Goal: Information Seeking & Learning: Check status

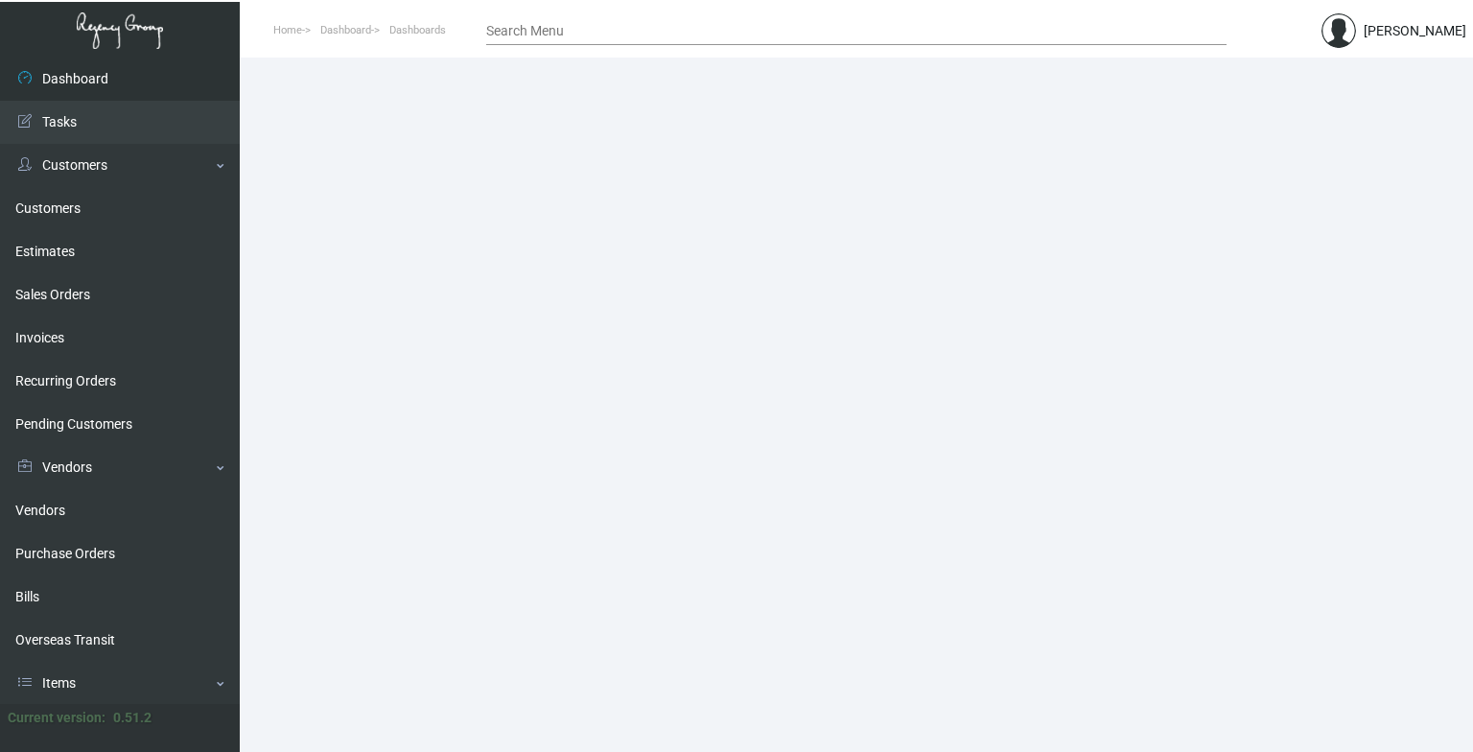
click at [1156, 251] on main at bounding box center [856, 405] width 1233 height 694
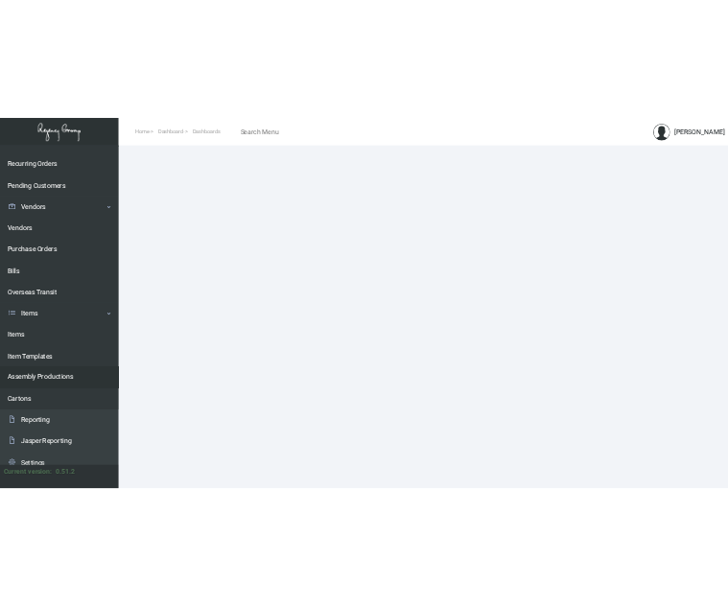
scroll to position [288, 0]
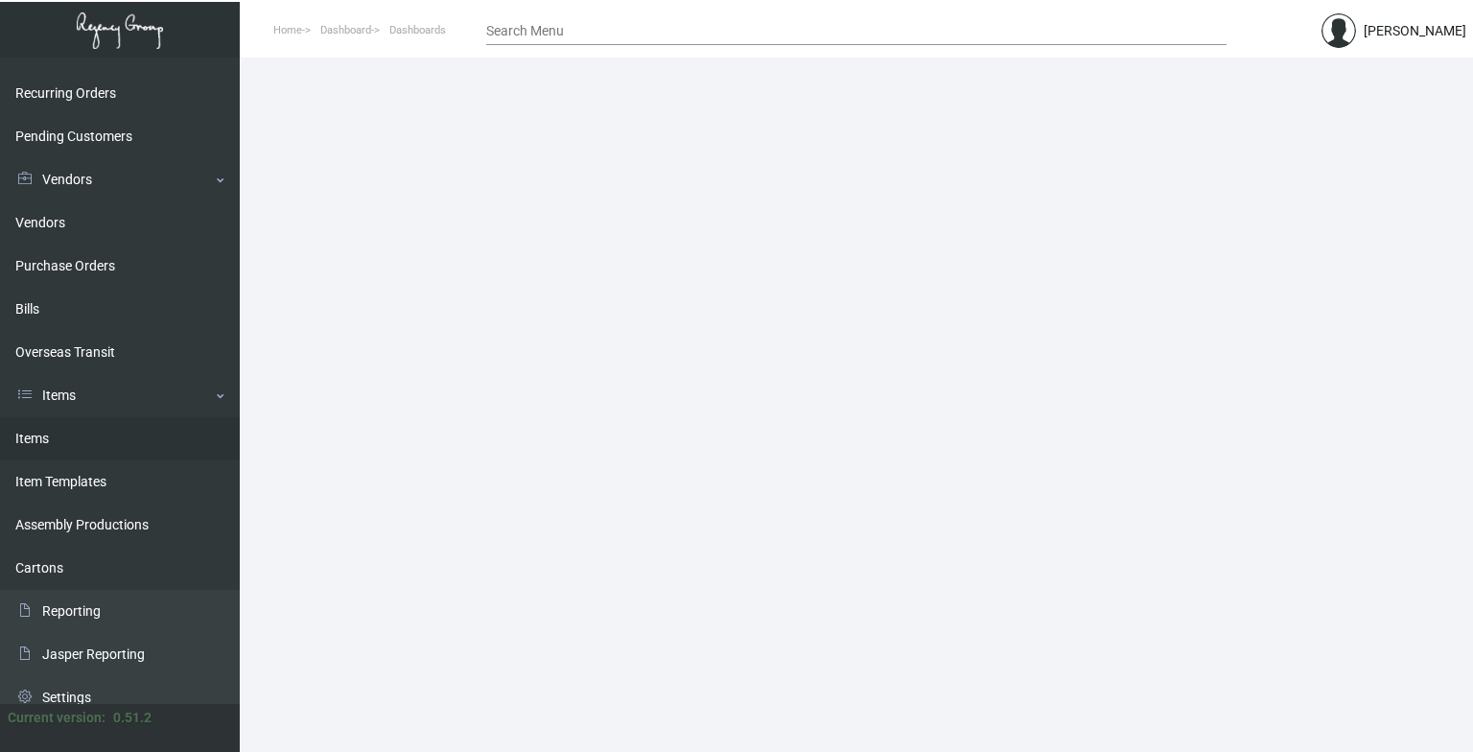
click at [89, 449] on link "Items" at bounding box center [120, 438] width 240 height 43
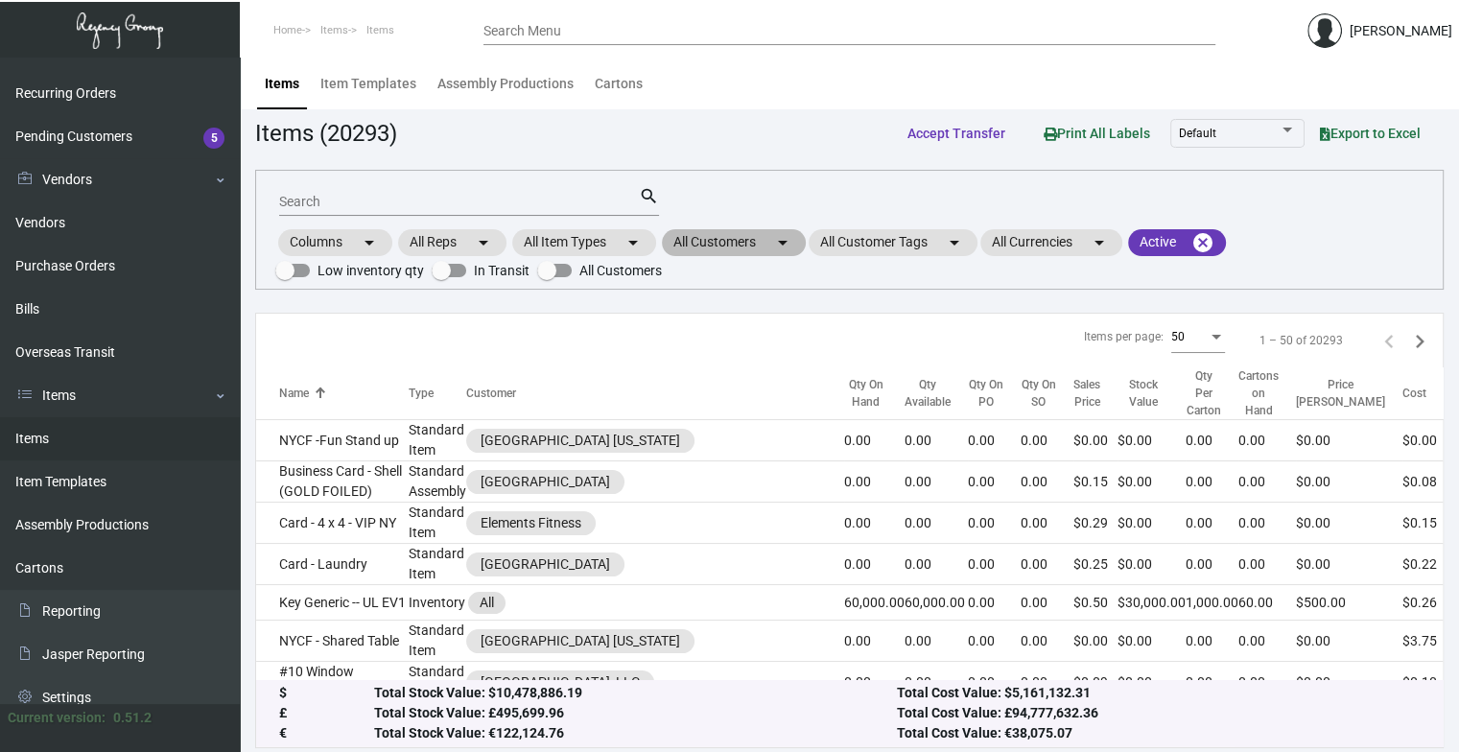
click at [755, 242] on mat-chip "All Customers arrow_drop_down" at bounding box center [734, 242] width 144 height 27
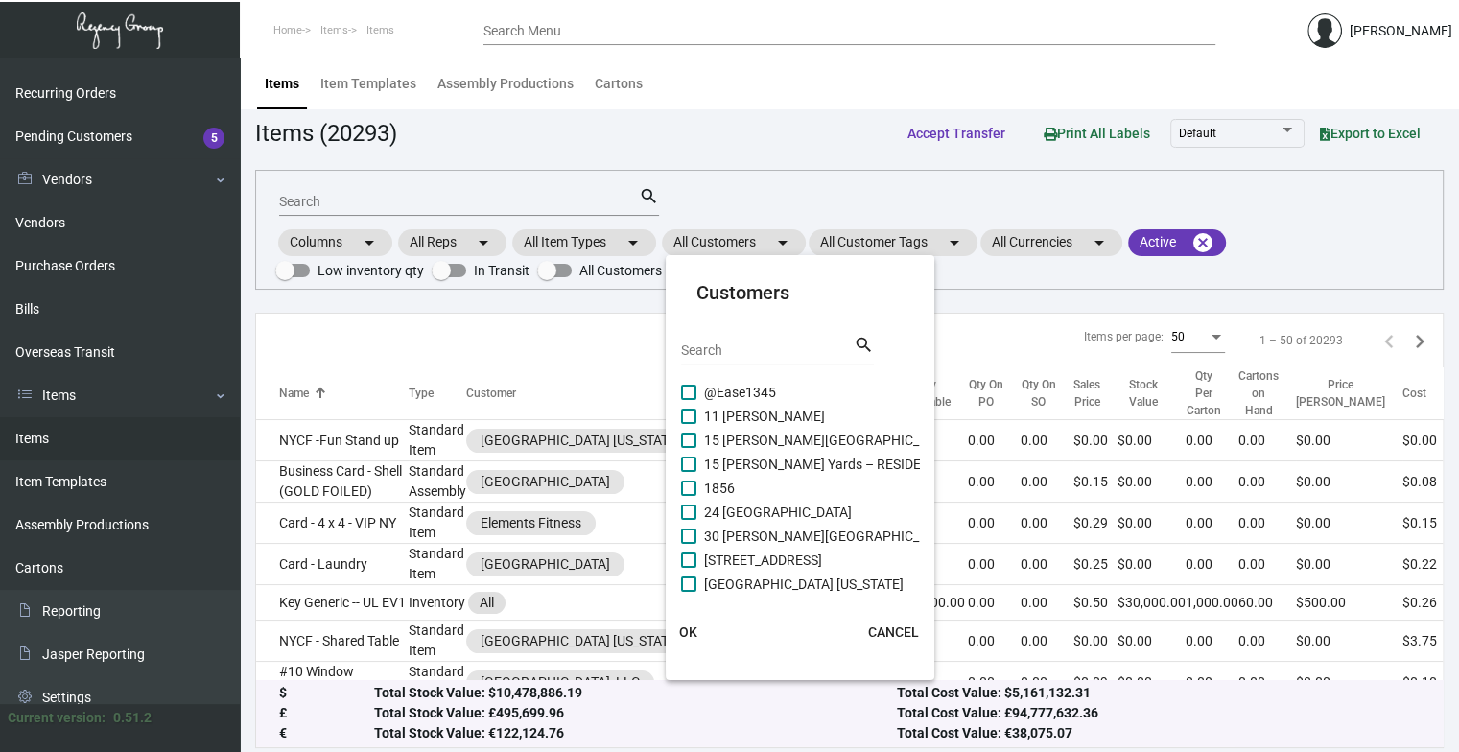
click at [750, 361] on div "Search" at bounding box center [767, 350] width 173 height 30
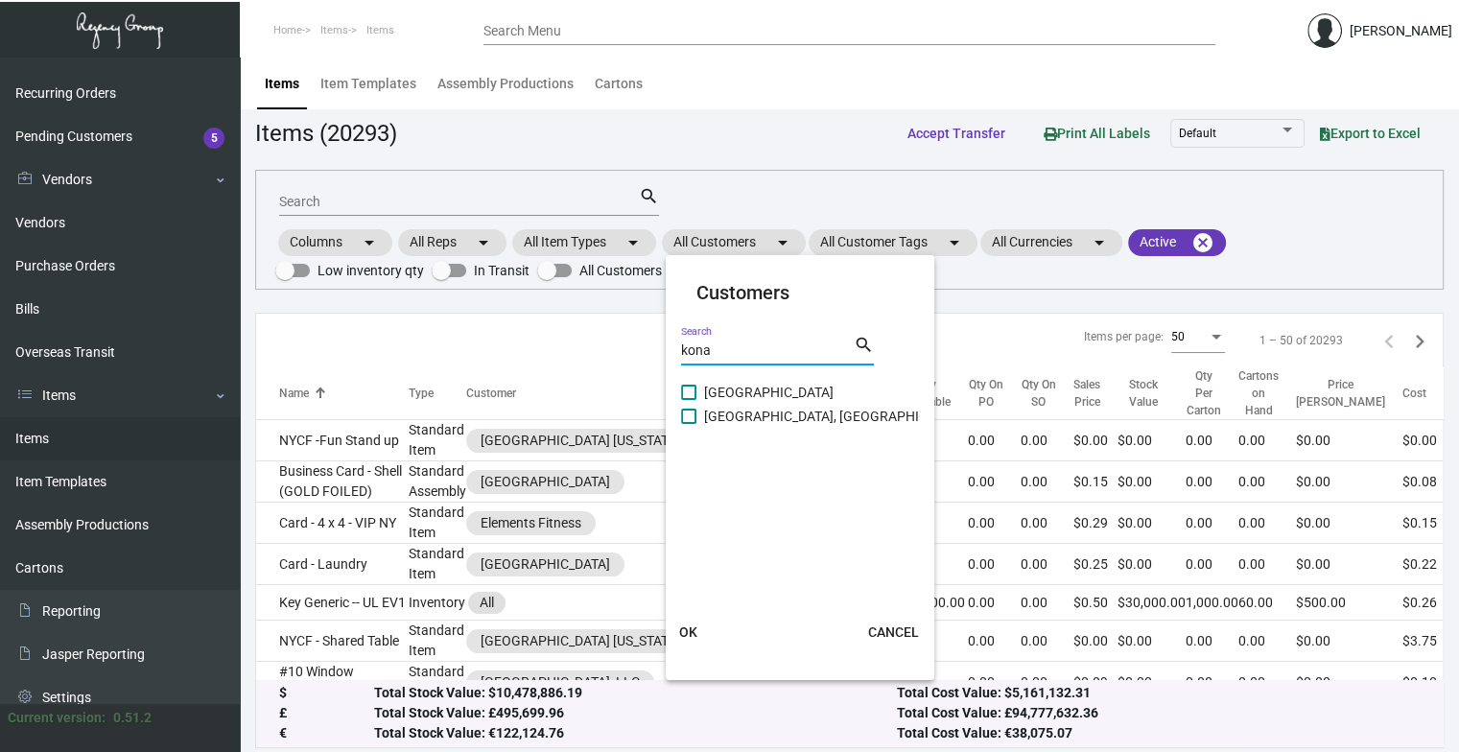
type input "kona"
click at [805, 416] on span "[GEOGRAPHIC_DATA], [GEOGRAPHIC_DATA]" at bounding box center [836, 416] width 265 height 23
click at [689, 424] on input "[GEOGRAPHIC_DATA], [GEOGRAPHIC_DATA]" at bounding box center [688, 424] width 1 height 1
checkbox input "true"
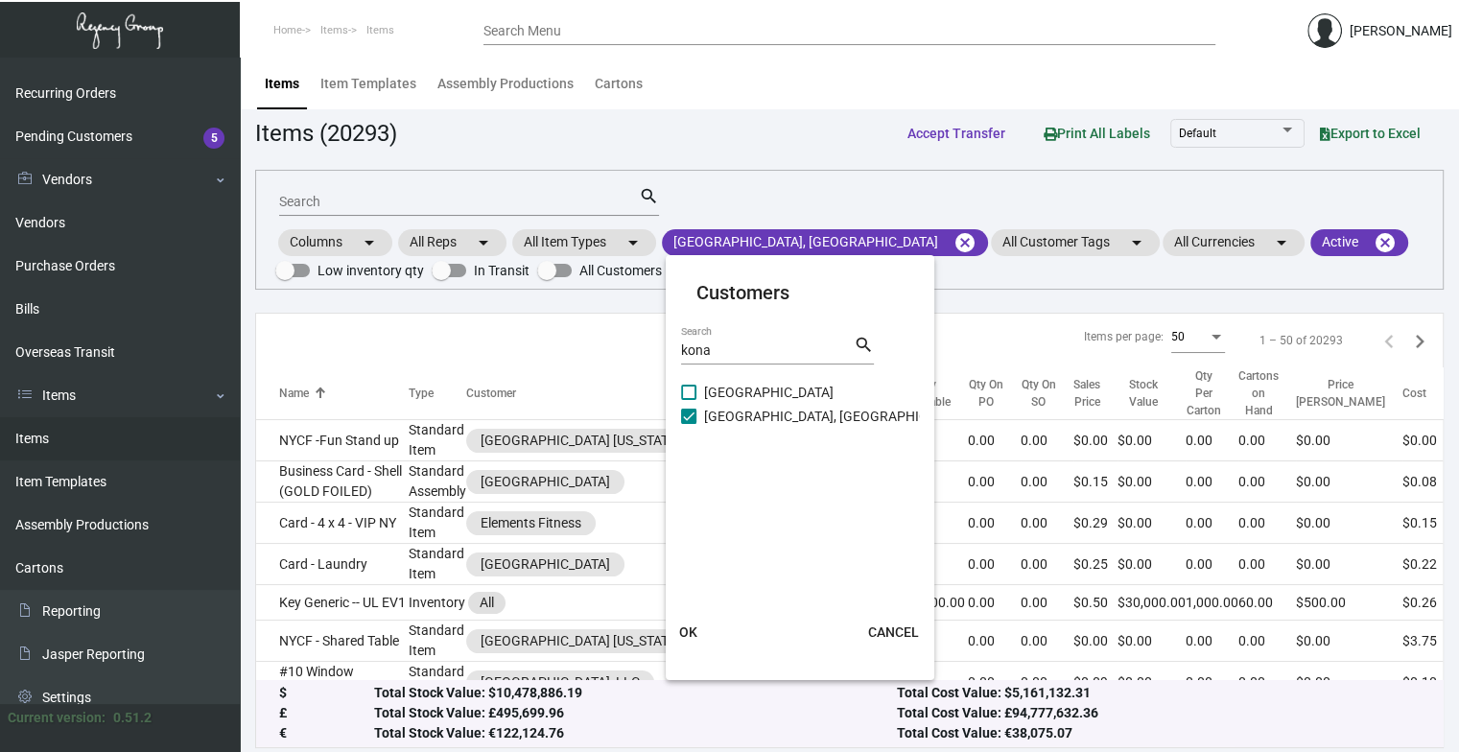
click at [689, 624] on span "OK" at bounding box center [688, 631] width 18 height 15
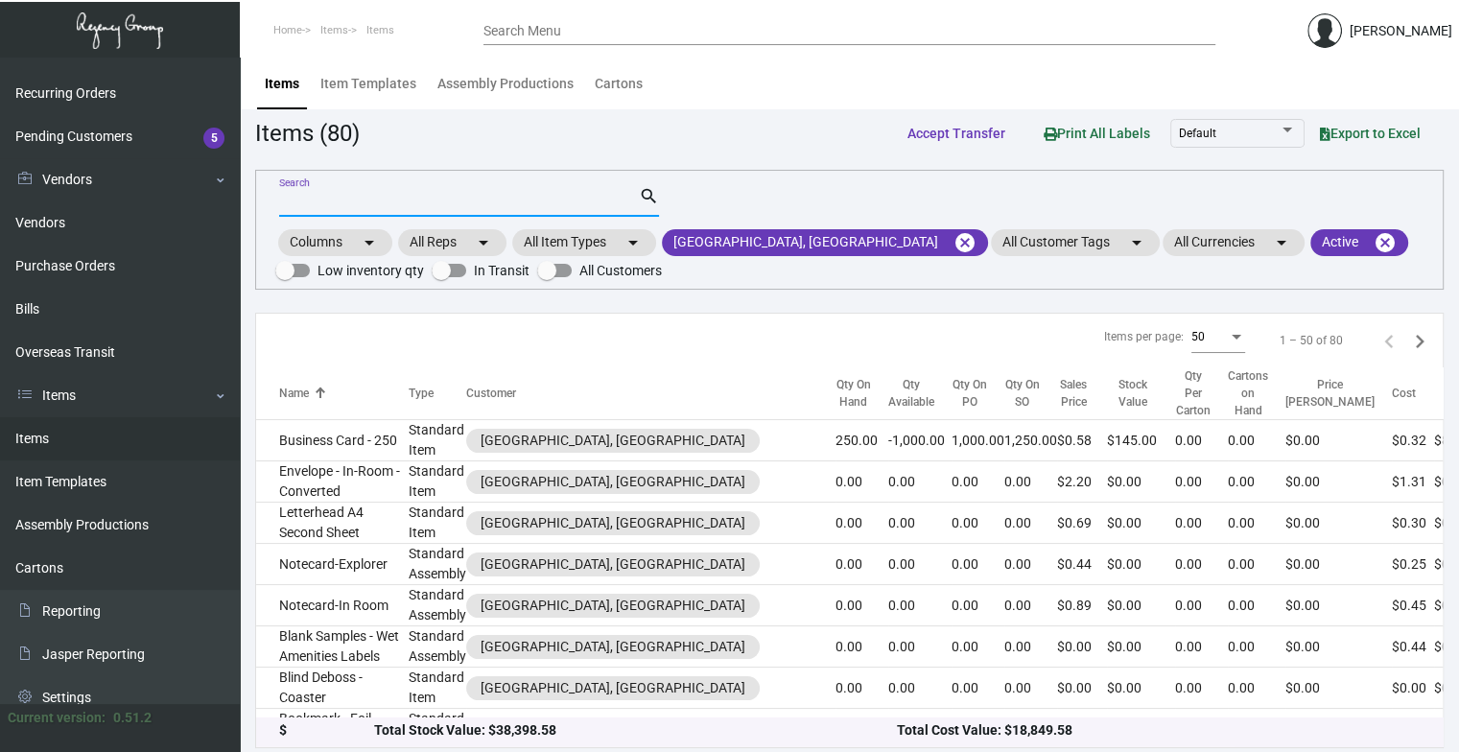
click at [473, 199] on input "Search" at bounding box center [459, 202] width 360 height 15
type input "o"
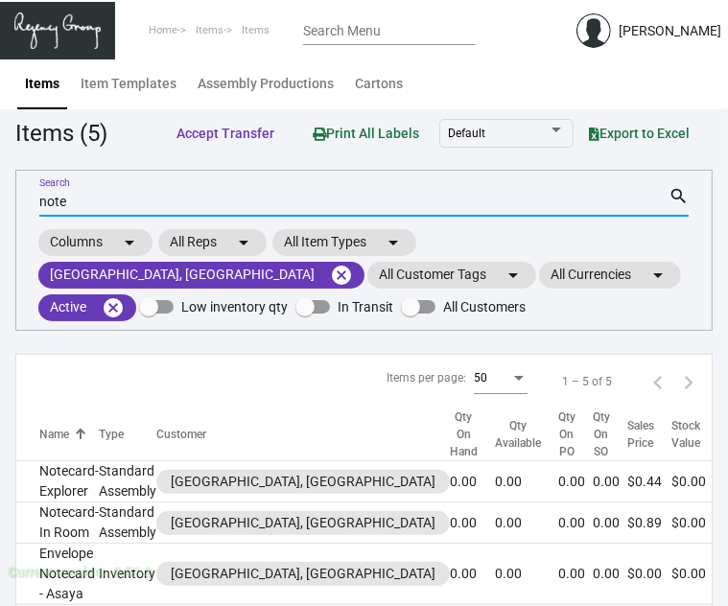
scroll to position [288, 0]
type input "note"
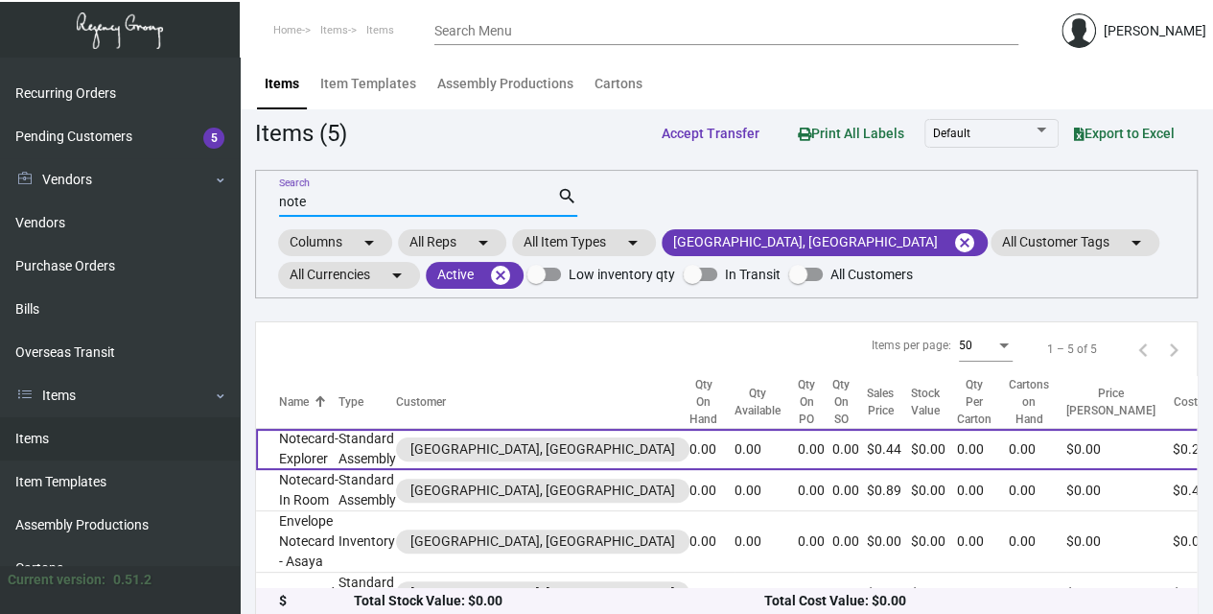
click at [275, 448] on td "Notecard-Explorer" at bounding box center [297, 449] width 82 height 41
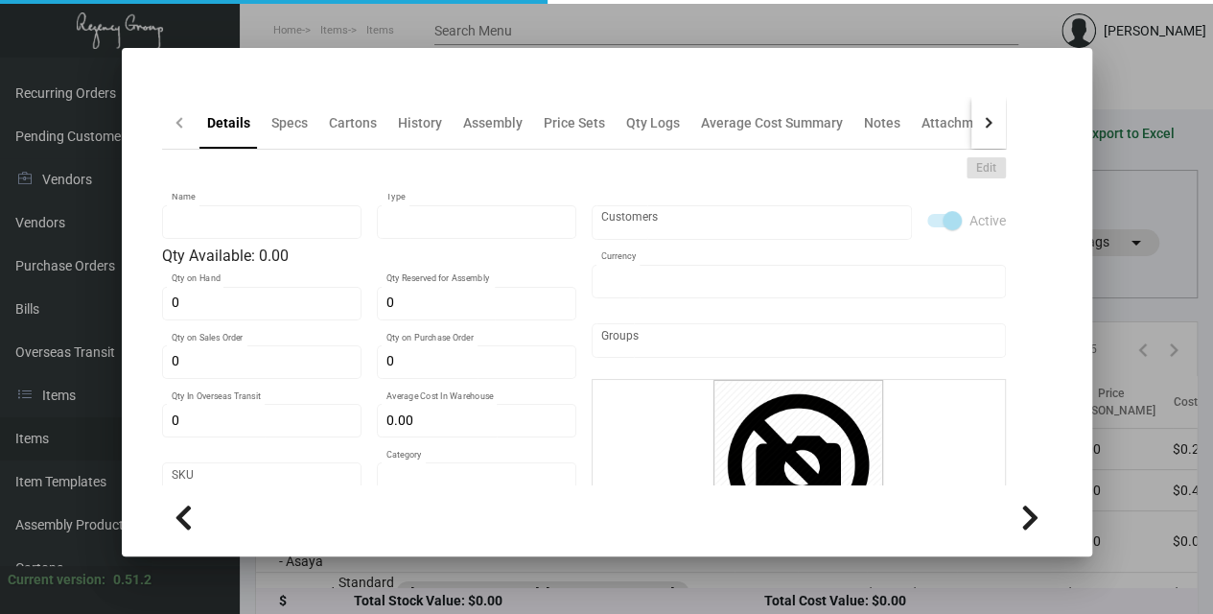
type input "Notecard-Explorer"
type input "Standard Assembly"
type input "$ 0.00"
type input "Standard"
type input "$ 0.25249"
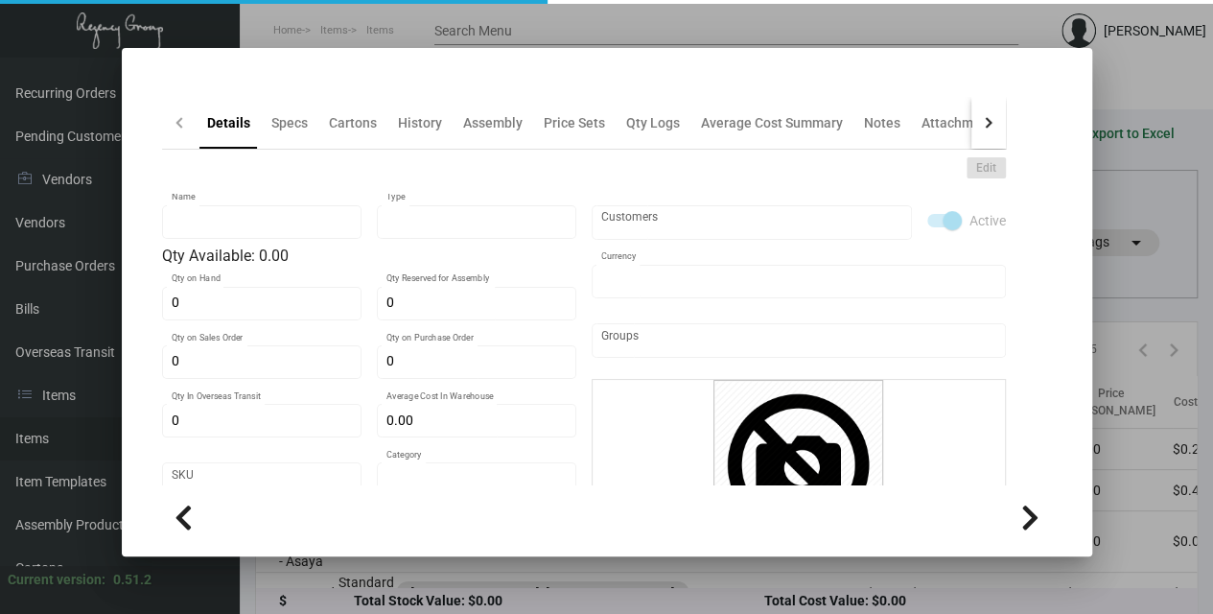
type input "$ 0.44"
checkbox input "true"
type input "United States Dollar $"
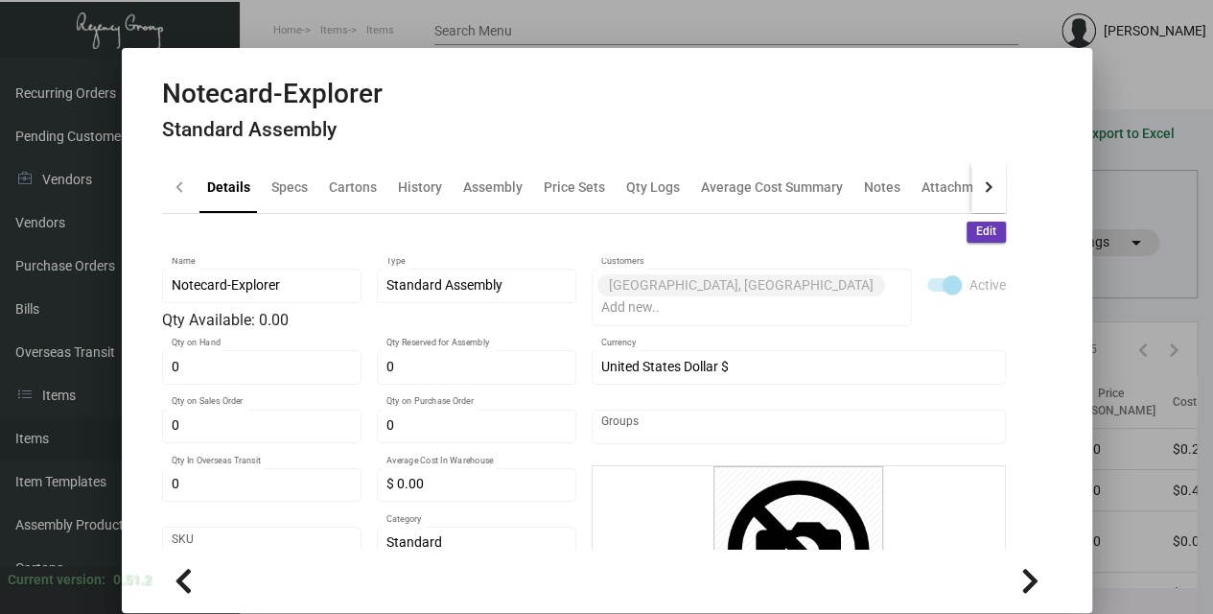
click at [288, 132] on h4 "Standard Assembly" at bounding box center [272, 130] width 221 height 24
click at [297, 188] on div "Specs" at bounding box center [289, 186] width 36 height 20
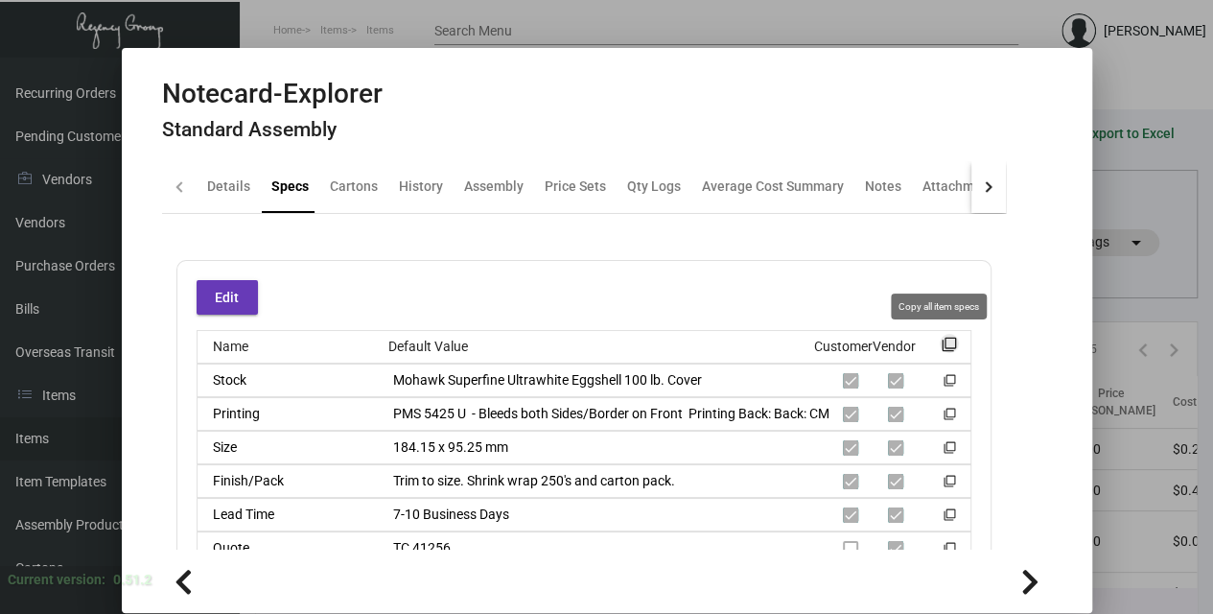
click at [942, 344] on mat-icon "filter_none" at bounding box center [949, 349] width 15 height 15
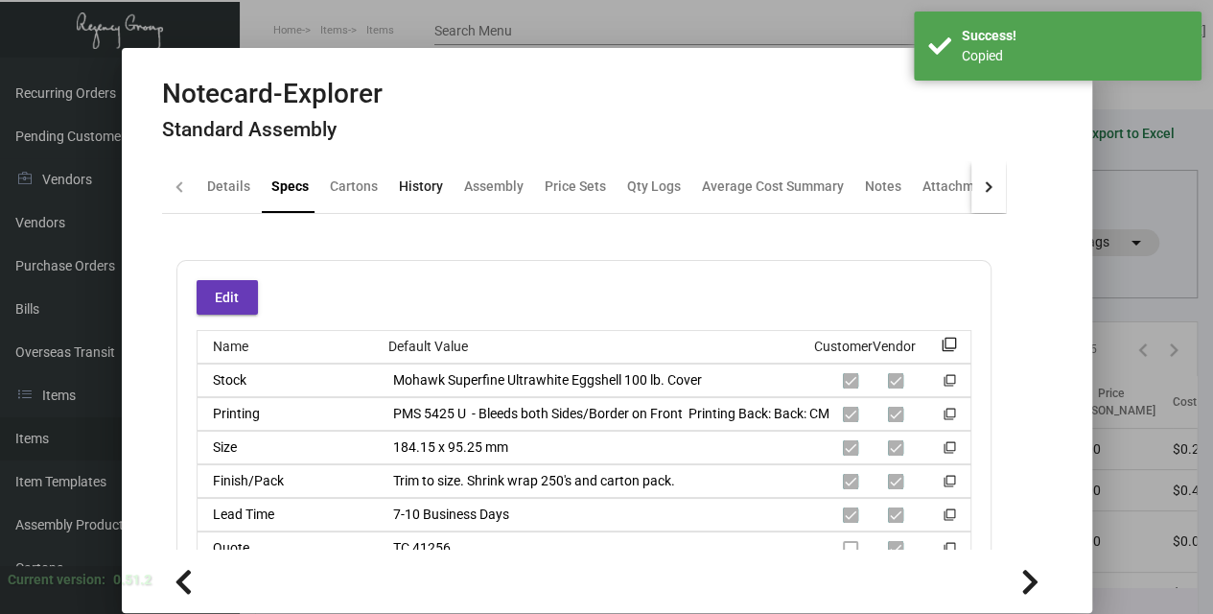
click at [408, 192] on div "History" at bounding box center [421, 186] width 44 height 20
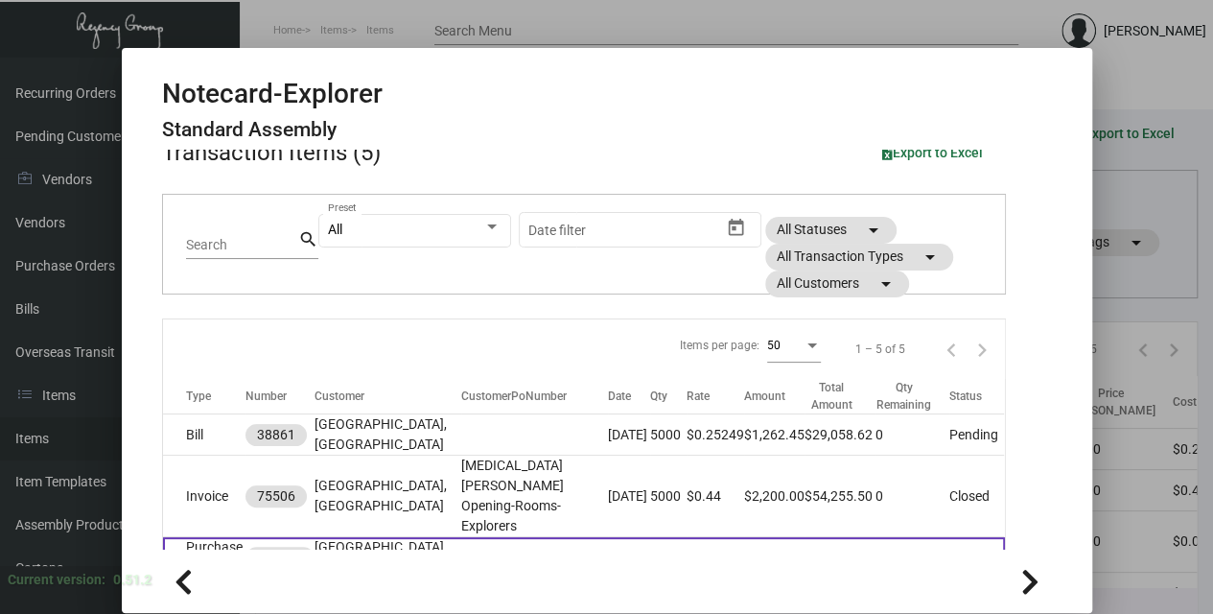
scroll to position [192, 0]
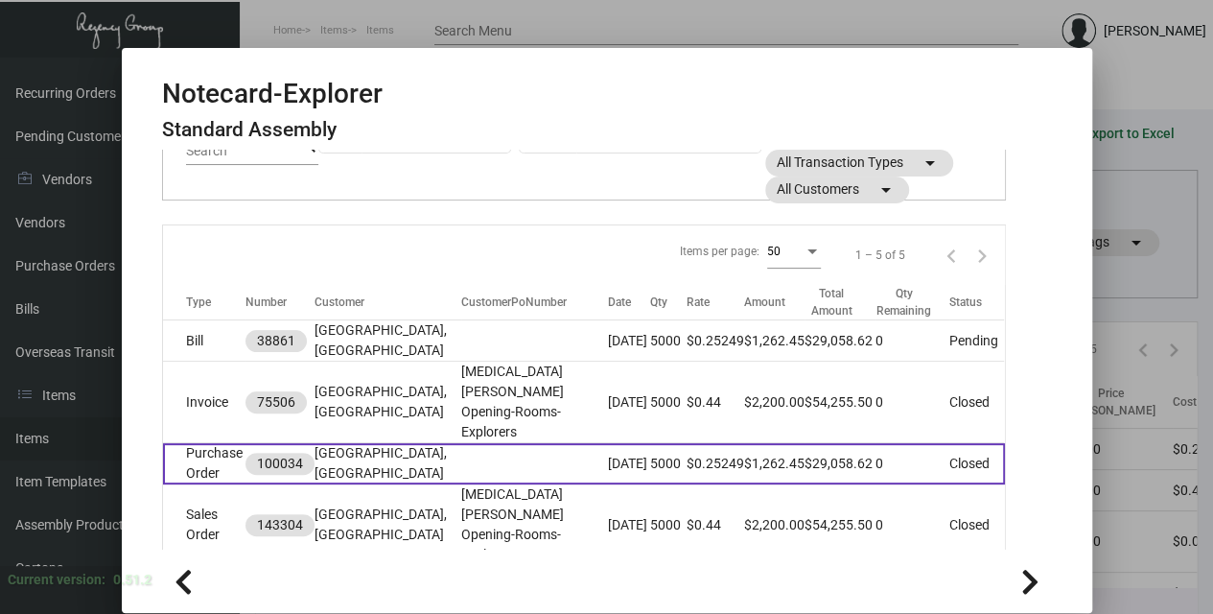
click at [520, 443] on td at bounding box center [535, 463] width 148 height 41
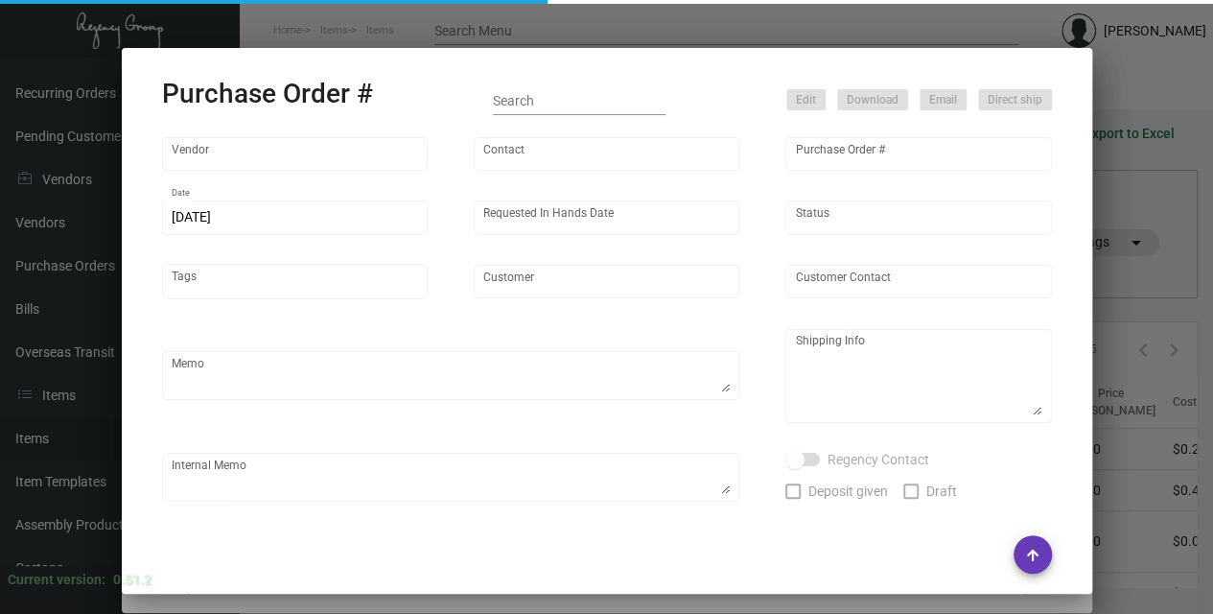
type input "Team Concept"
type input "[PERSON_NAME]"
type input "100034"
type input "[DATE]"
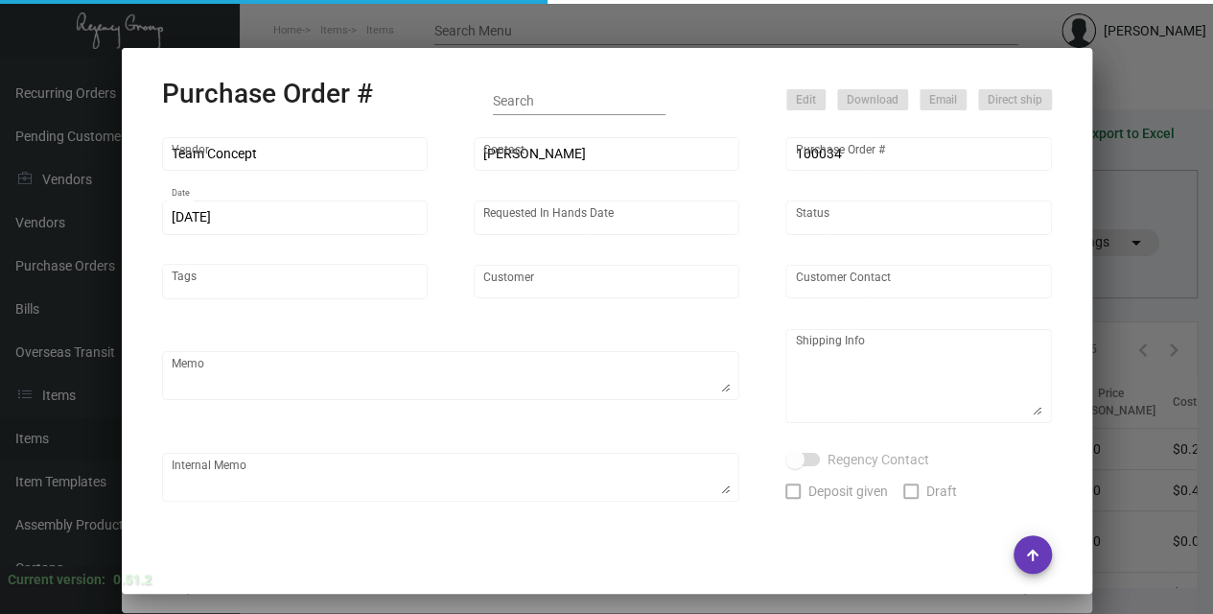
type input "[GEOGRAPHIC_DATA], [GEOGRAPHIC_DATA]"
type input "[PERSON_NAME]"
type textarea "***ANY PRICE DISCREPANCY MUST BE CALLED OUT PRIOR TO PROCEEDING WITH THIS ORDER…"
type textarea "[GEOGRAPHIC_DATA], [GEOGRAPHIC_DATA] - [GEOGRAPHIC_DATA][PERSON_NAME] [STREET_A…"
type textarea "[DATE] - Envelope stock - 65# [DATE] vellum yellow cover was discontinued so su…"
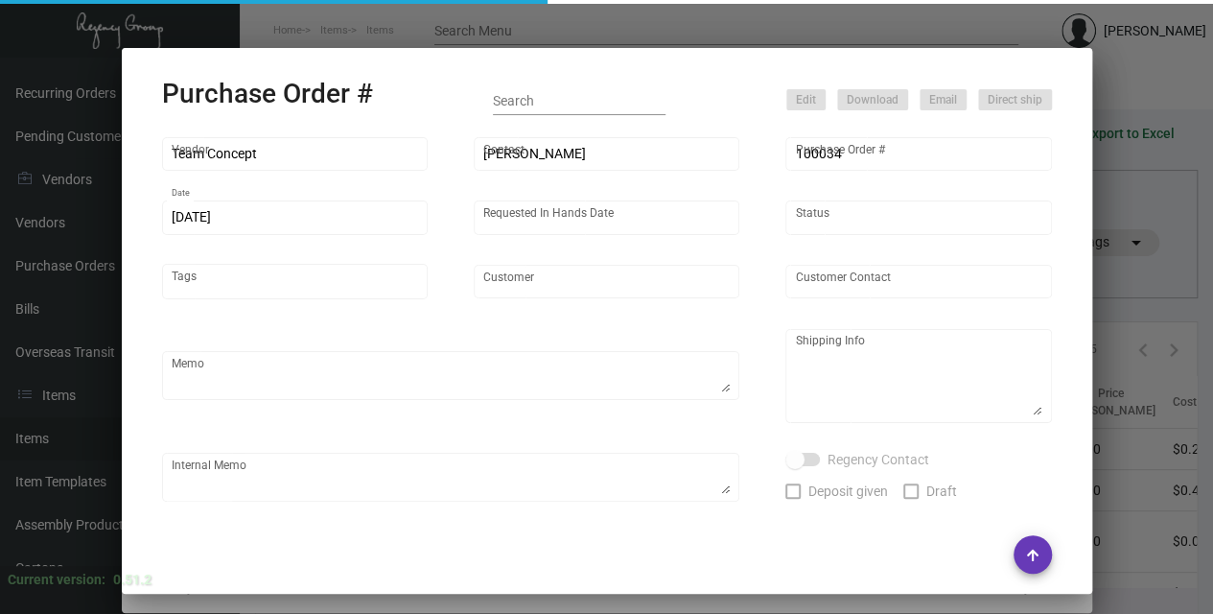
type input "$ 5.00"
type input "United States Dollar $"
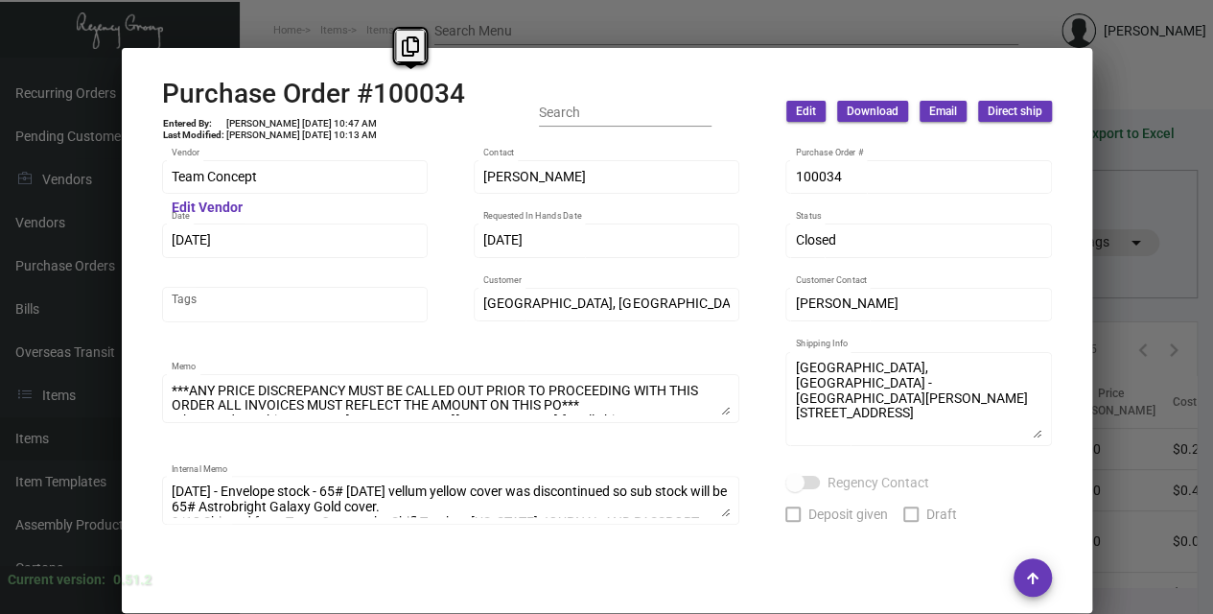
drag, startPoint x: 468, startPoint y: 104, endPoint x: 368, endPoint y: 104, distance: 99.7
click at [368, 104] on div "Purchase Order #100034 Entered By: [PERSON_NAME] [DATE] 10:47 AM Last Modified:…" at bounding box center [607, 112] width 890 height 68
click at [407, 31] on button at bounding box center [411, 46] width 32 height 35
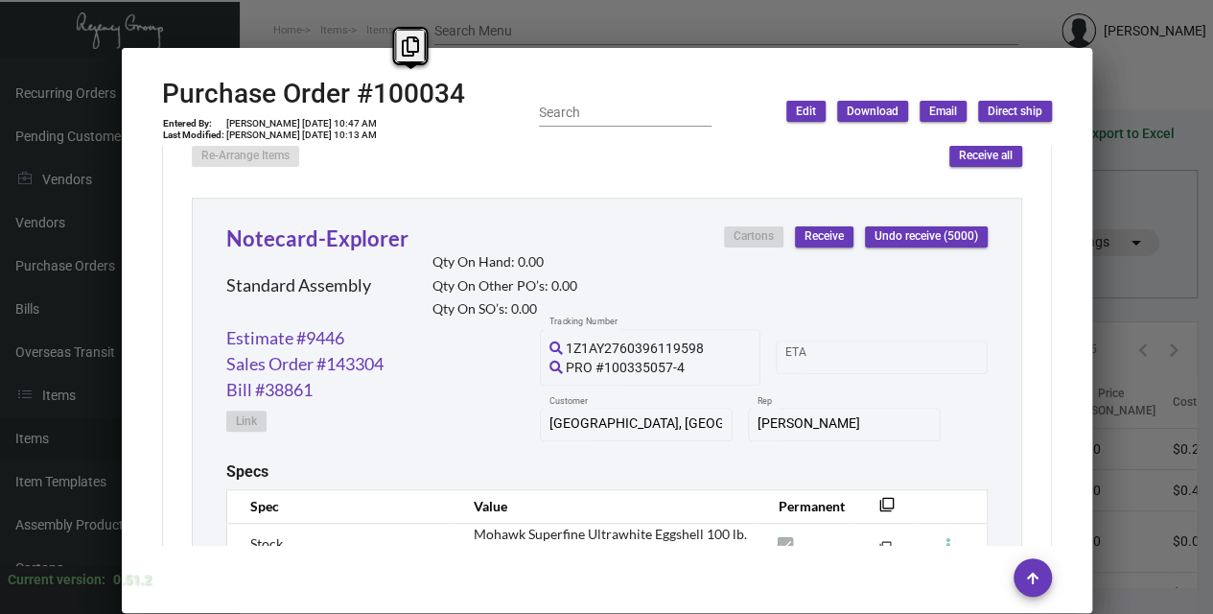
scroll to position [863, 0]
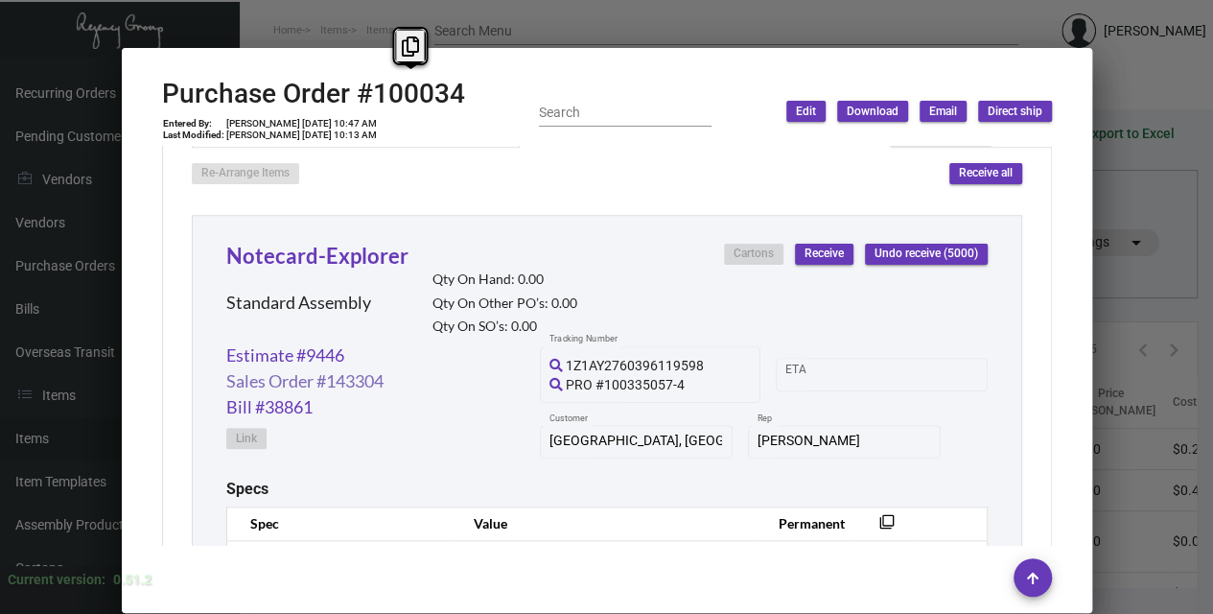
click at [313, 387] on link "Sales Order #143304" at bounding box center [304, 381] width 157 height 26
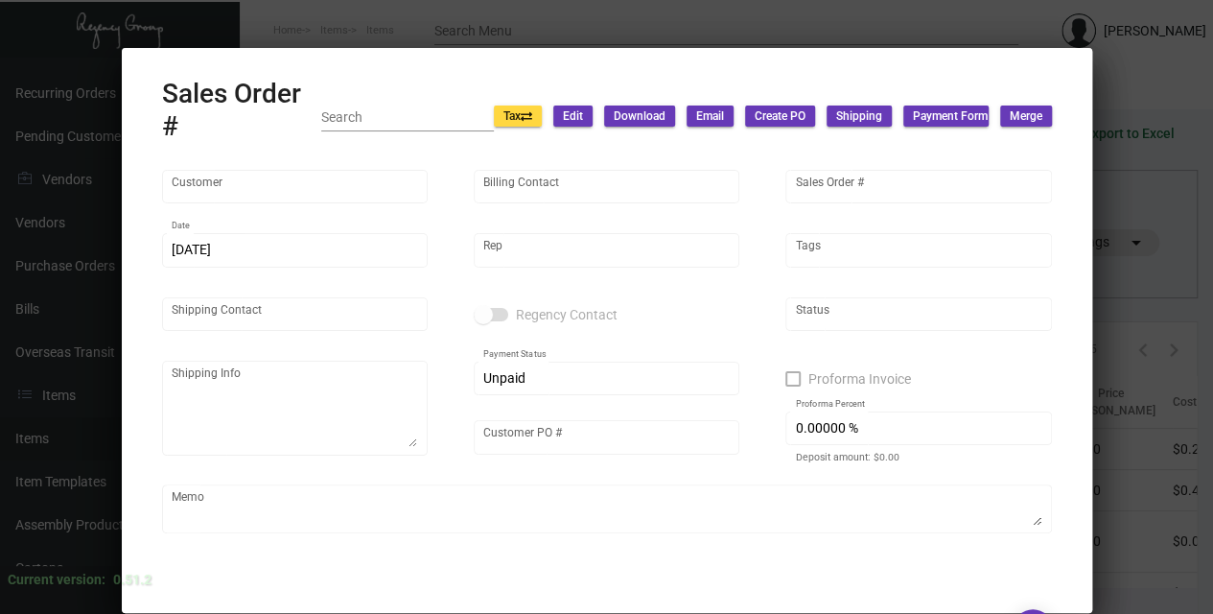
type input "[GEOGRAPHIC_DATA], [GEOGRAPHIC_DATA]"
type input "dba [GEOGRAPHIC_DATA], A [GEOGRAPHIC_DATA]"
type input "143304"
type input "[DATE]"
type input "[PERSON_NAME]"
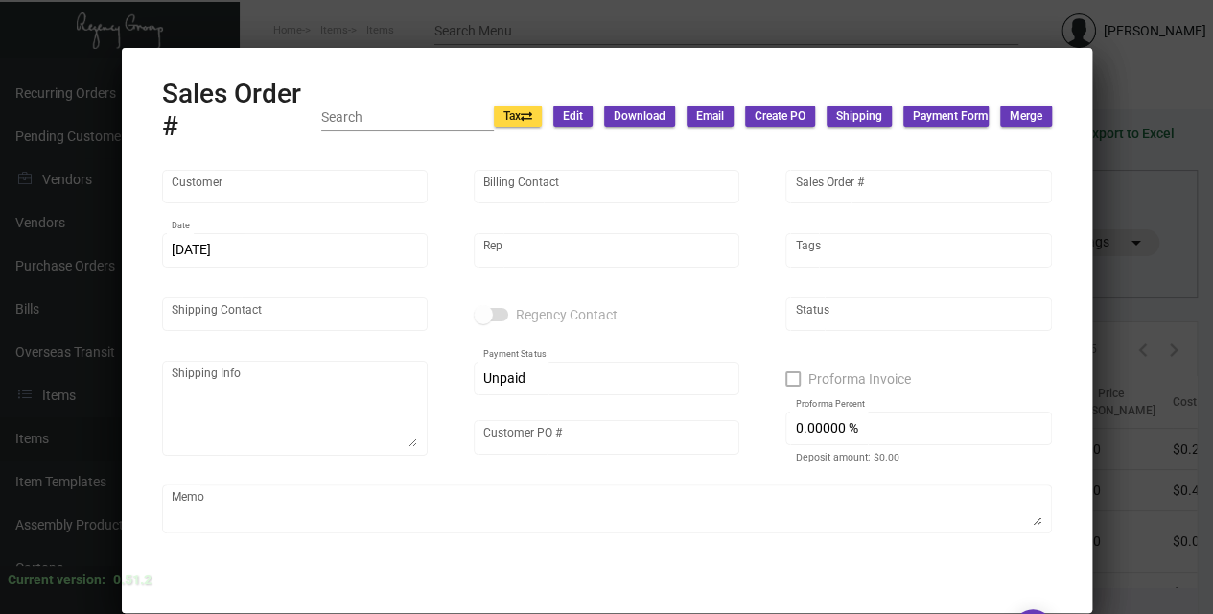
type input "[PERSON_NAME]"
type textarea "[GEOGRAPHIC_DATA], [GEOGRAPHIC_DATA] - [GEOGRAPHIC_DATA][PERSON_NAME] [STREET_A…"
type input "[MEDICAL_DATA][PERSON_NAME] Opening-Rooms-Explorers"
checkbox input "true"
type input "50.00000 %"
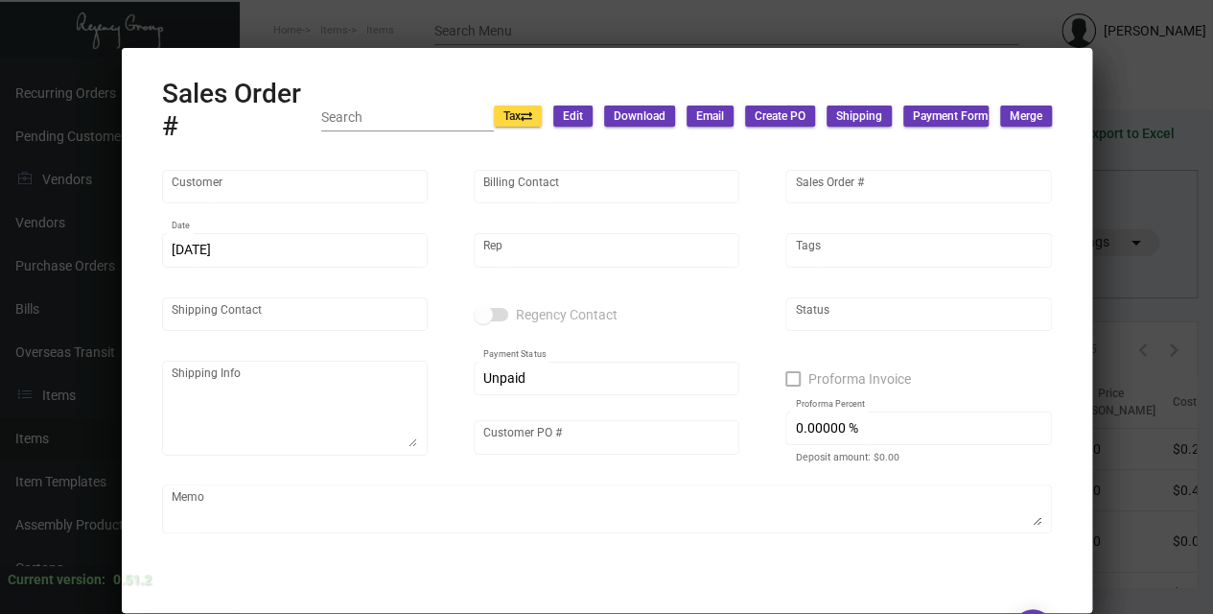
type textarea "50% deposit"
type textarea "Shipped from Team Concept by UPS Ground TK#1Z1AY2760396119598 Cost $445.60 for …"
type input "United States Dollar $"
type input "10.50000 %"
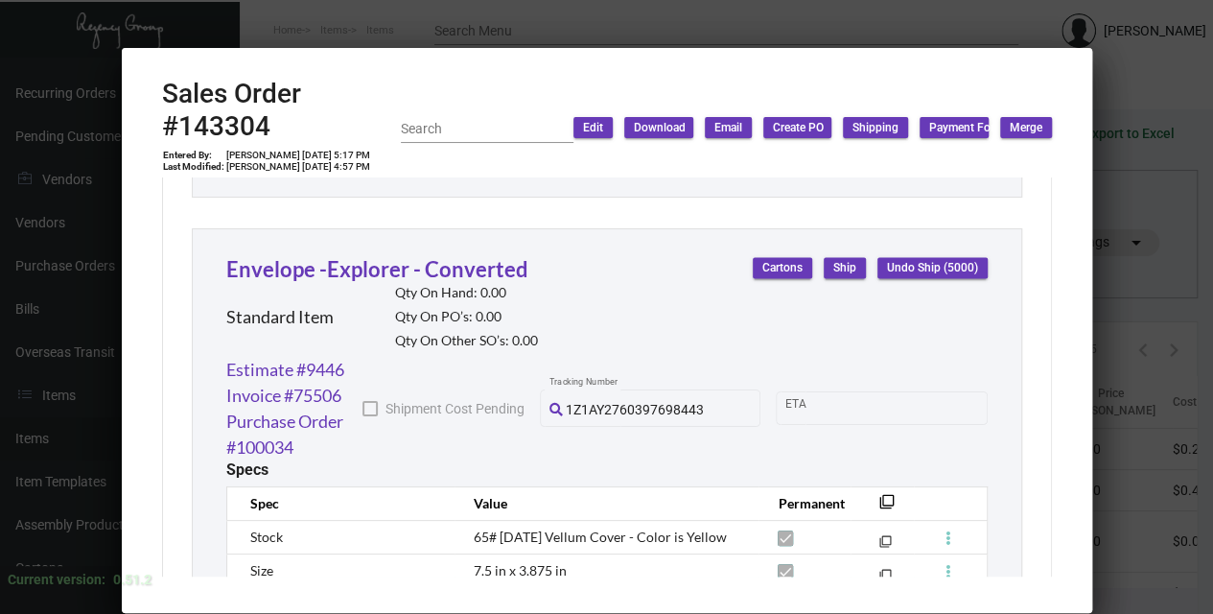
scroll to position [1726, 0]
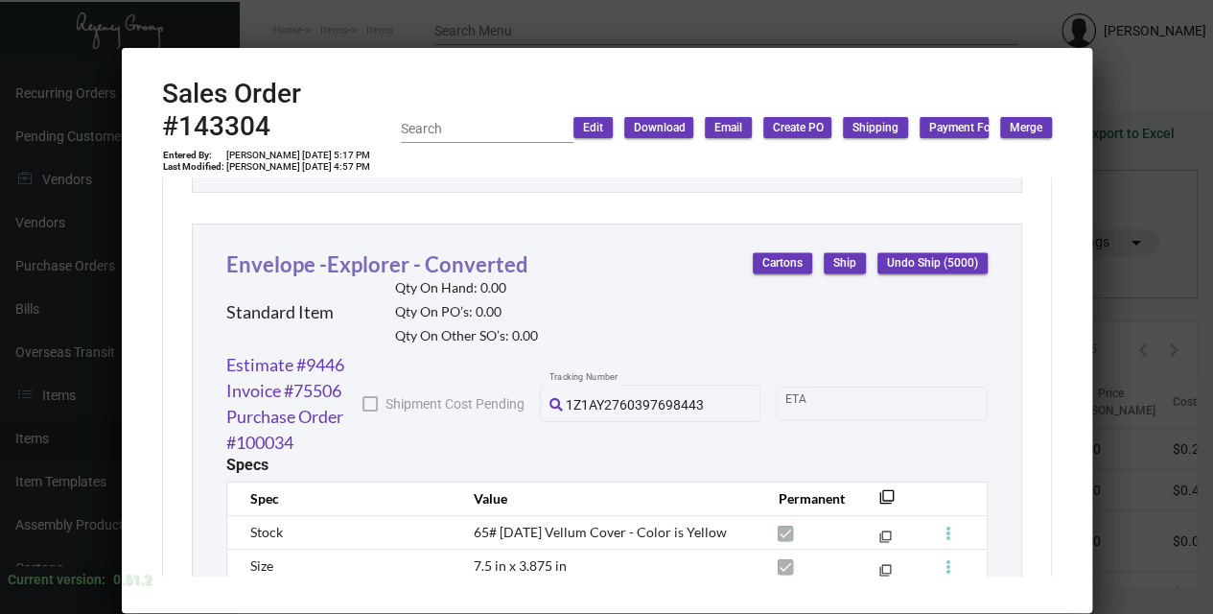
click at [409, 256] on link "Envelope -Explorer - Converted" at bounding box center [377, 264] width 302 height 26
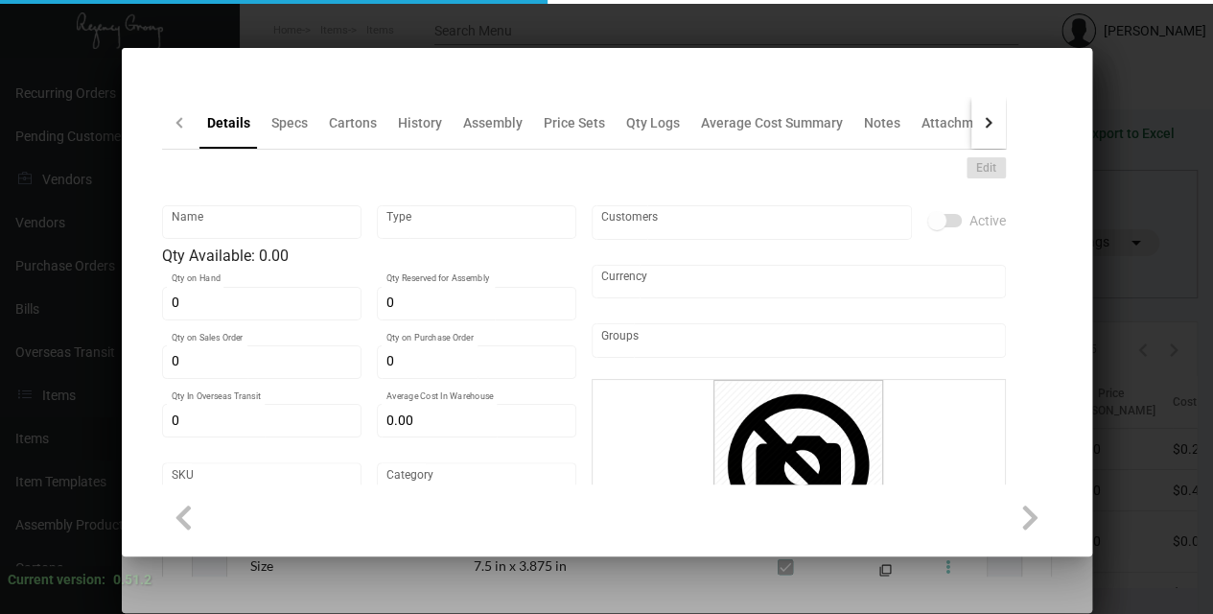
type input "Envelope -Explorer - Converted"
type input "Standard Item"
type input "$ 0.00"
type input "Standard"
type input "$ 0.89982"
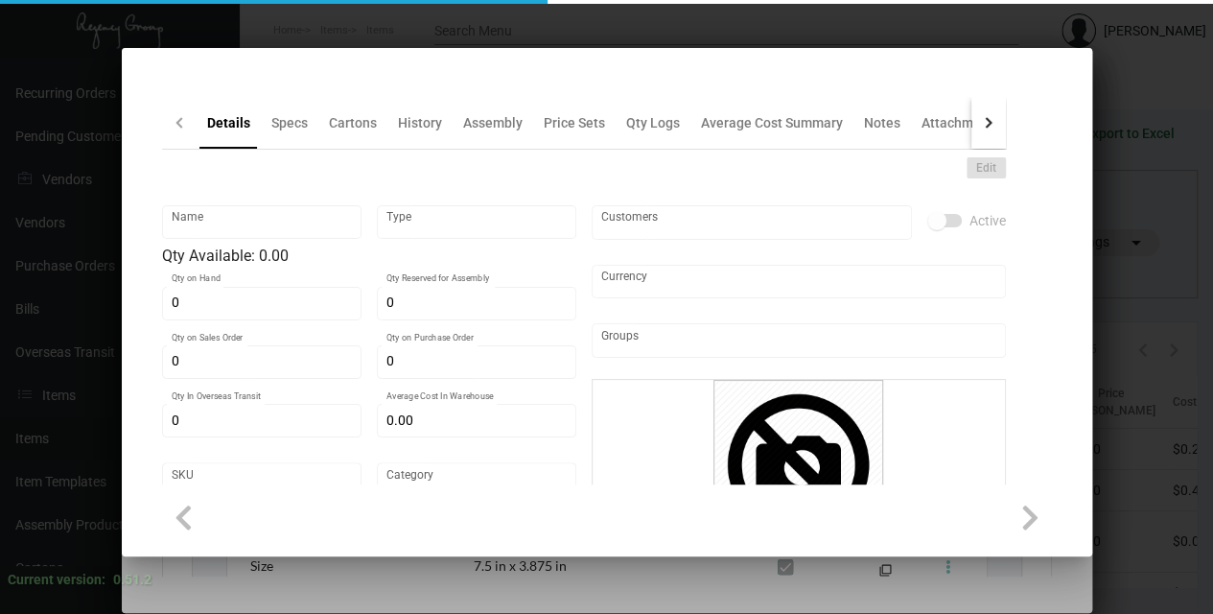
type input "$ 1.49"
checkbox input "true"
type input "United States Dollar $"
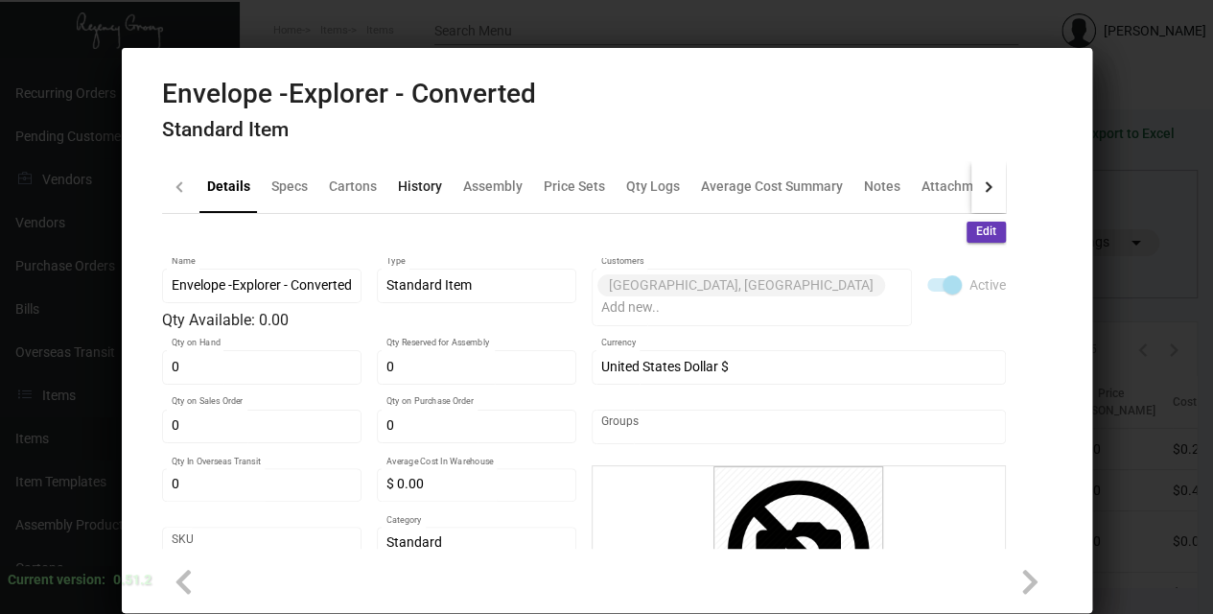
click at [410, 182] on div "History" at bounding box center [420, 186] width 44 height 20
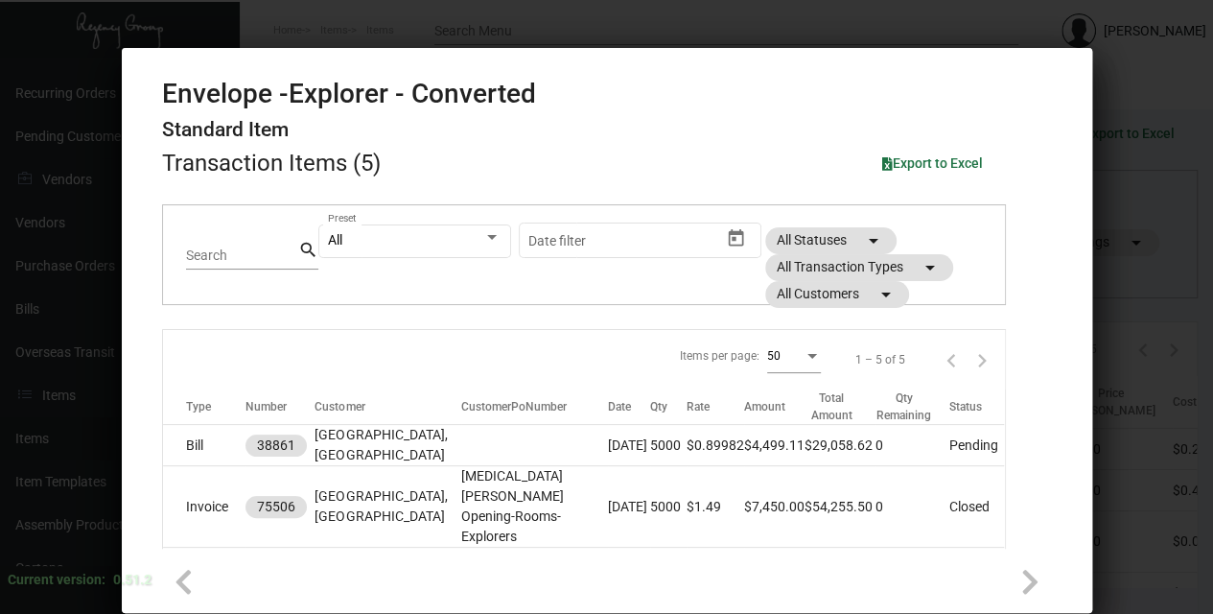
scroll to position [192, 0]
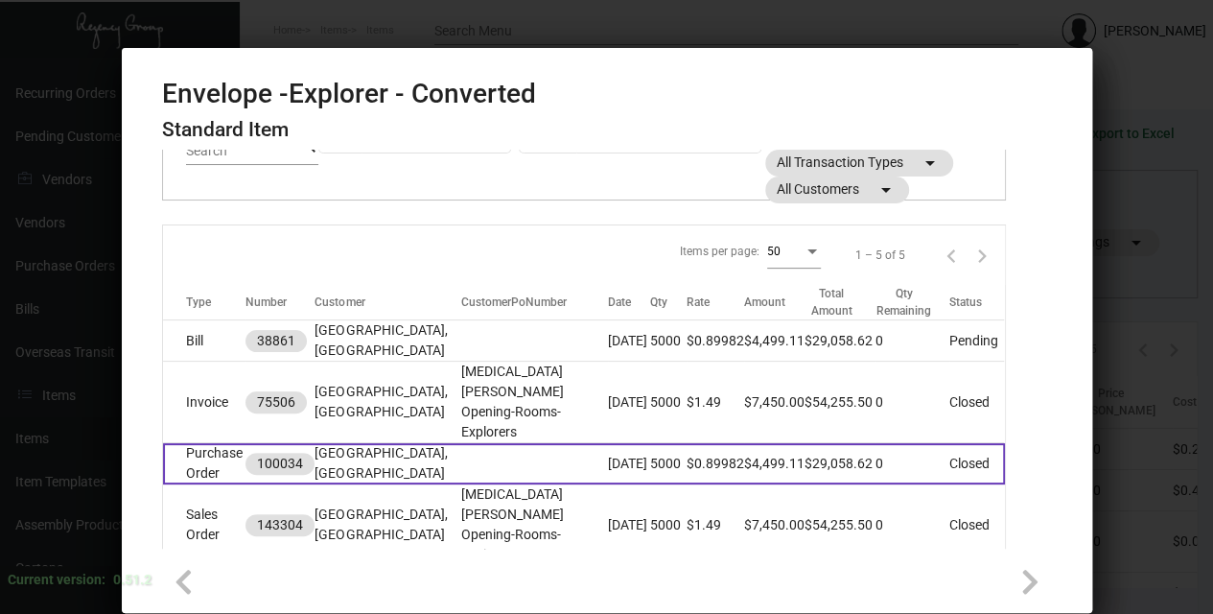
click at [363, 443] on td "[GEOGRAPHIC_DATA], [GEOGRAPHIC_DATA]" at bounding box center [388, 463] width 146 height 41
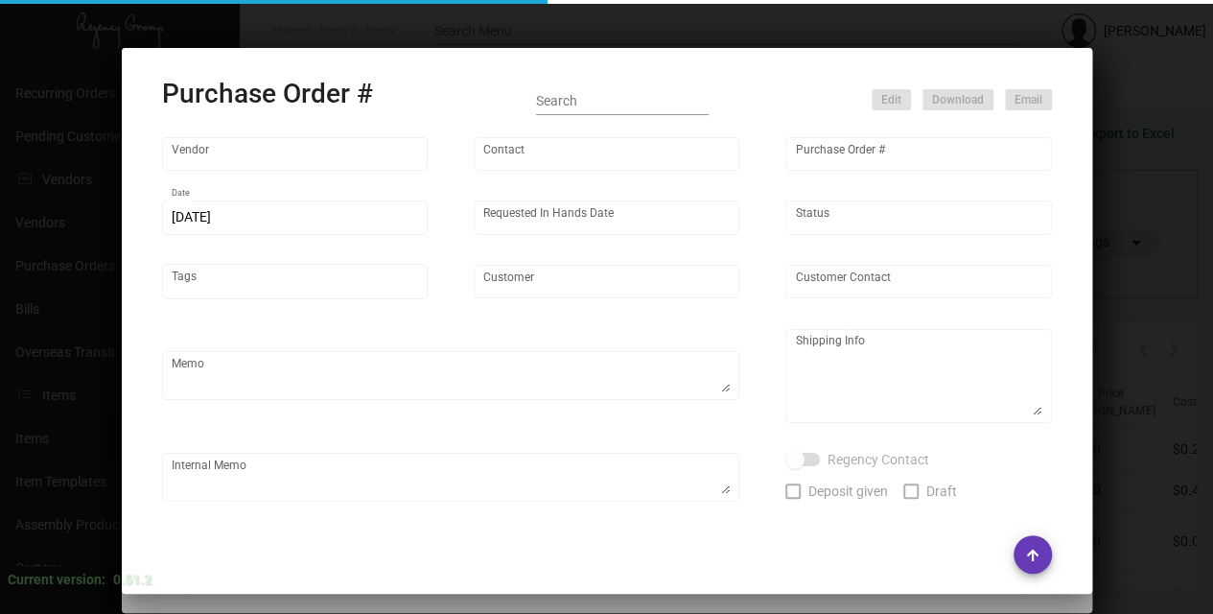
type input "Team Concept"
type input "[PERSON_NAME]"
type input "100034"
type input "[DATE]"
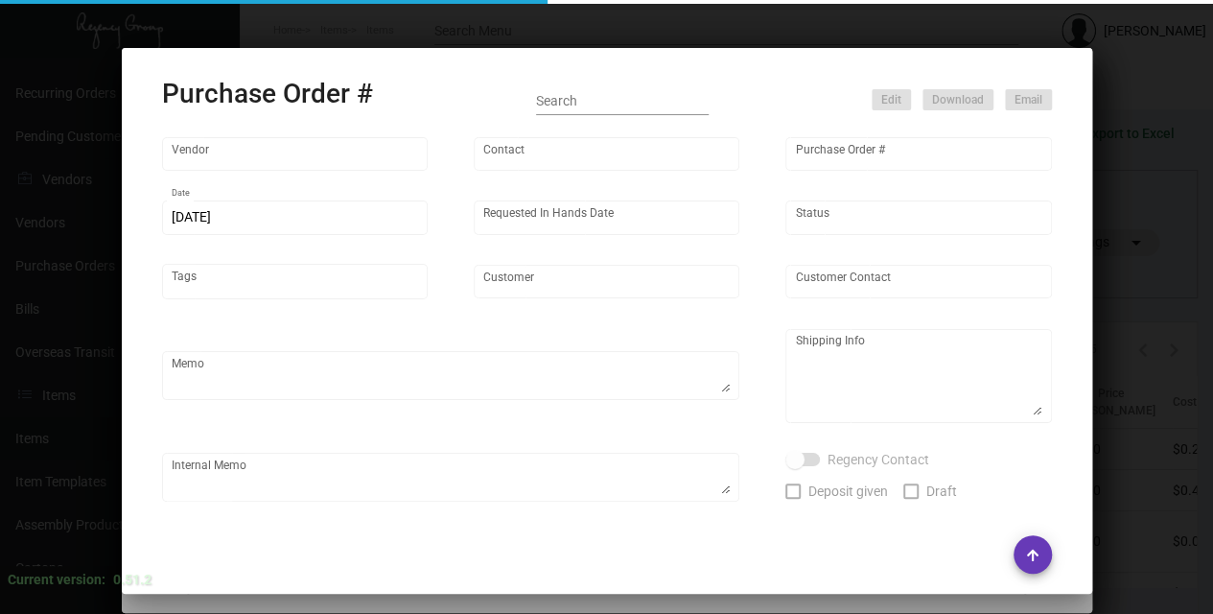
type input "[GEOGRAPHIC_DATA], [GEOGRAPHIC_DATA]"
type input "[PERSON_NAME]"
type textarea "***ANY PRICE DISCREPANCY MUST BE CALLED OUT PRIOR TO PROCEEDING WITH THIS ORDER…"
type textarea "[GEOGRAPHIC_DATA], [GEOGRAPHIC_DATA] - [GEOGRAPHIC_DATA][PERSON_NAME] [STREET_A…"
type textarea "[DATE] - Envelope stock - 65# [DATE] vellum yellow cover was discontinued so su…"
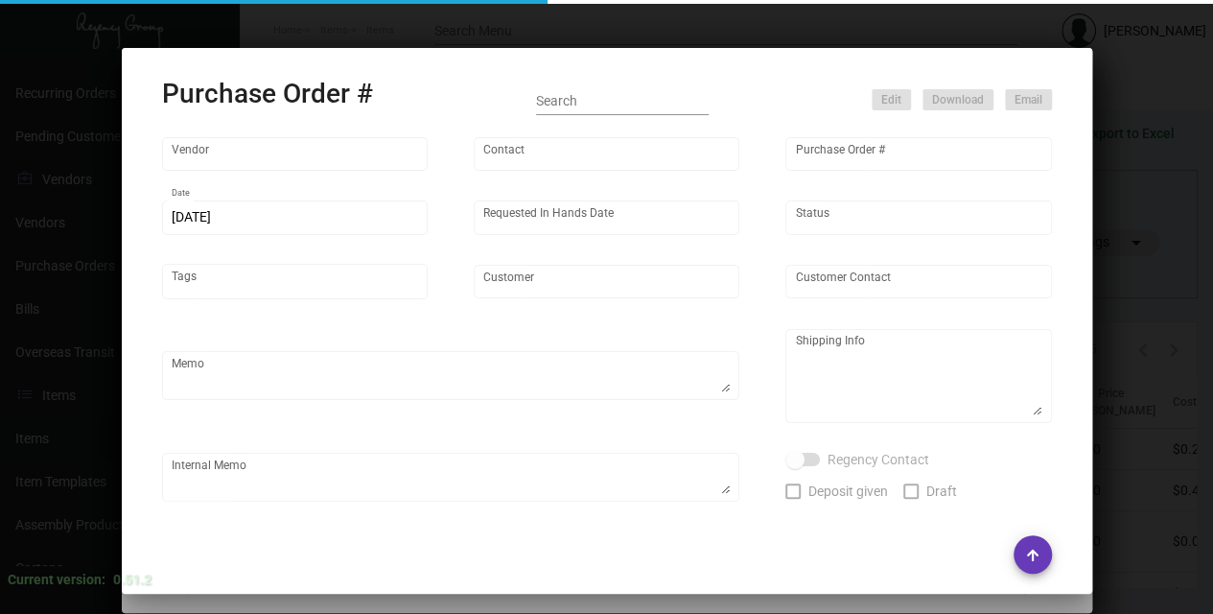
type input "$ 5.00"
type input "United States Dollar $"
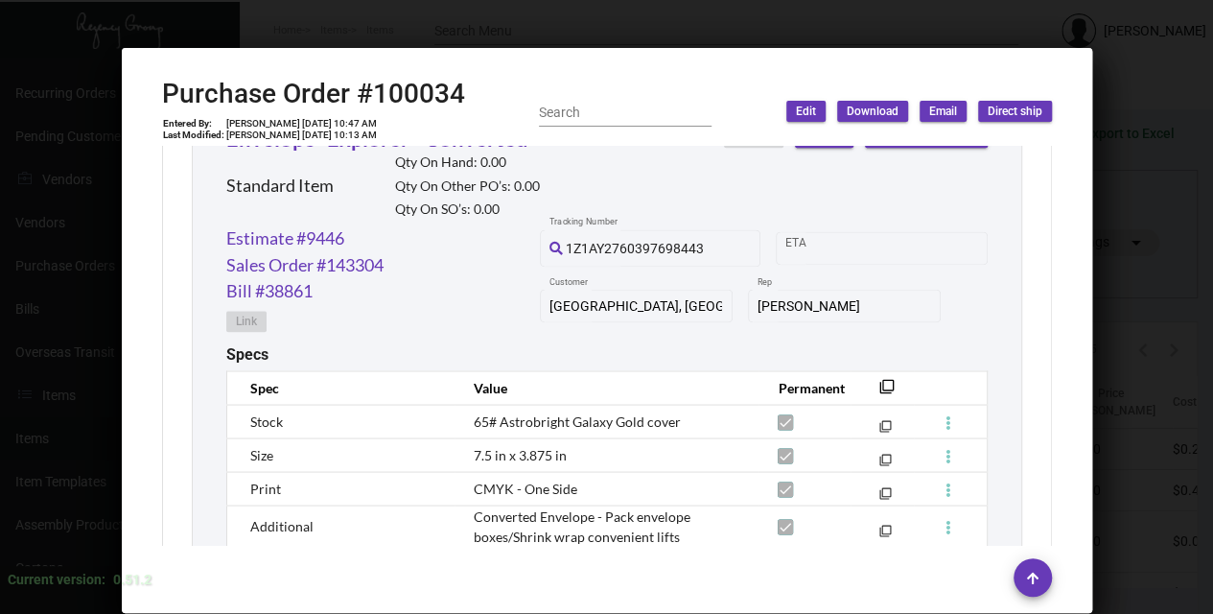
scroll to position [1726, 0]
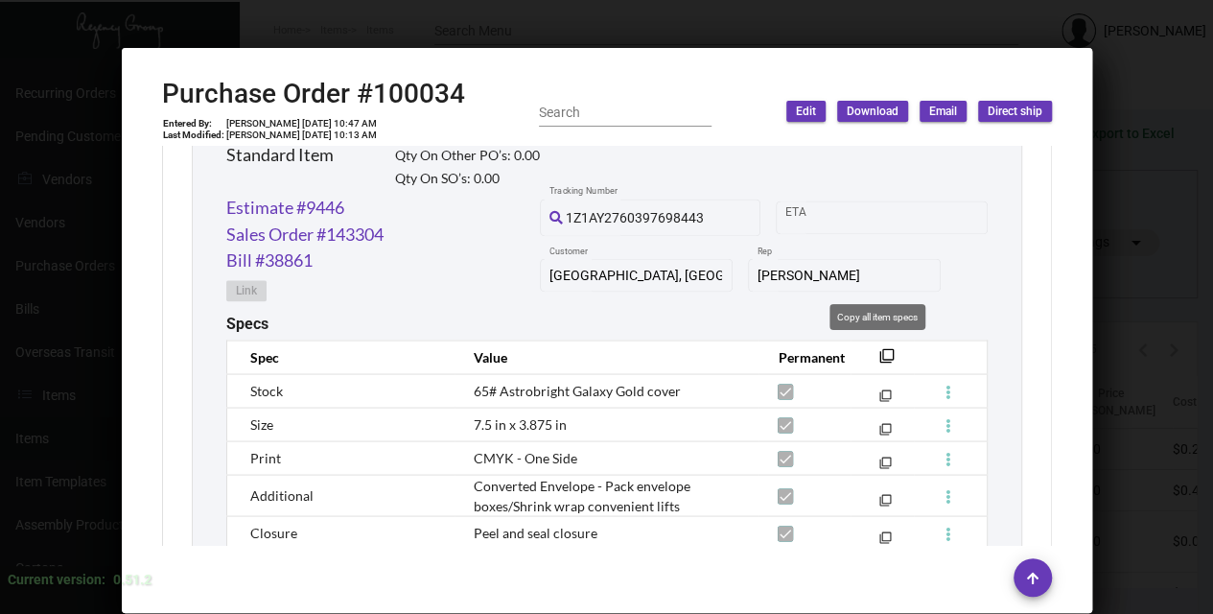
click at [880, 354] on mat-icon "filter_none" at bounding box center [886, 360] width 15 height 15
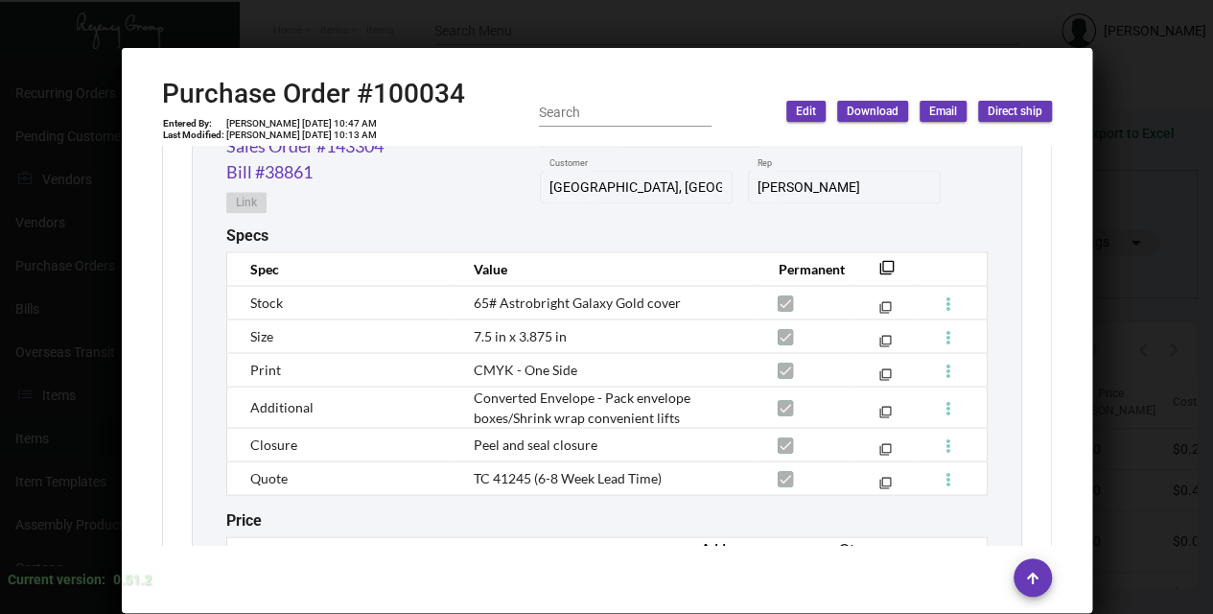
scroll to position [1719, 0]
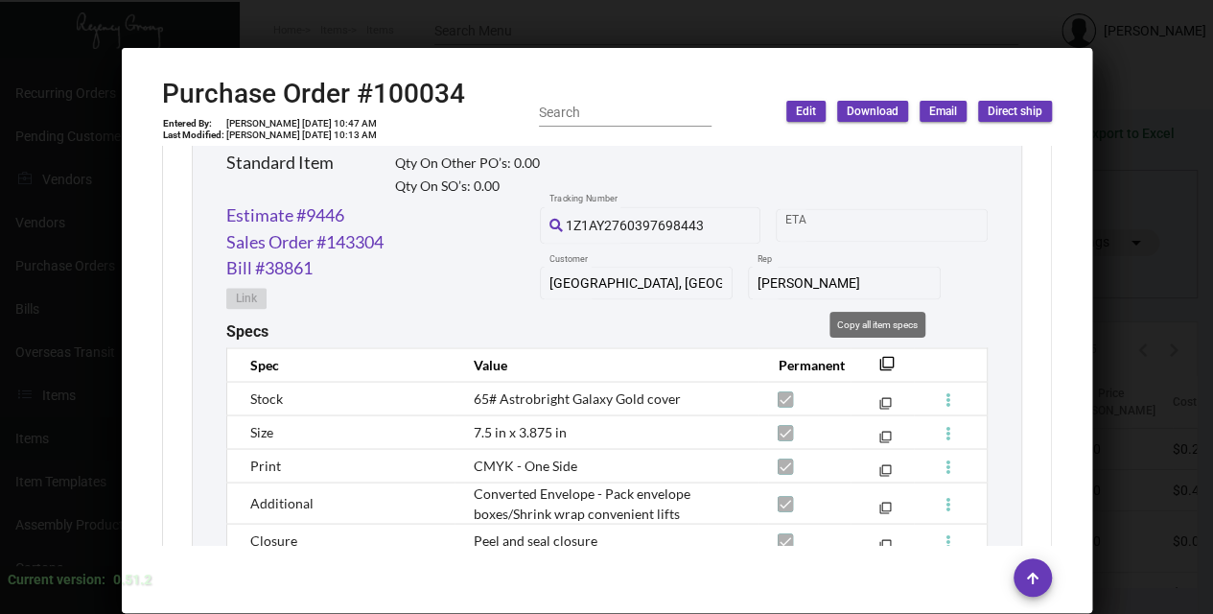
click at [880, 364] on mat-icon "filter_none" at bounding box center [886, 368] width 15 height 15
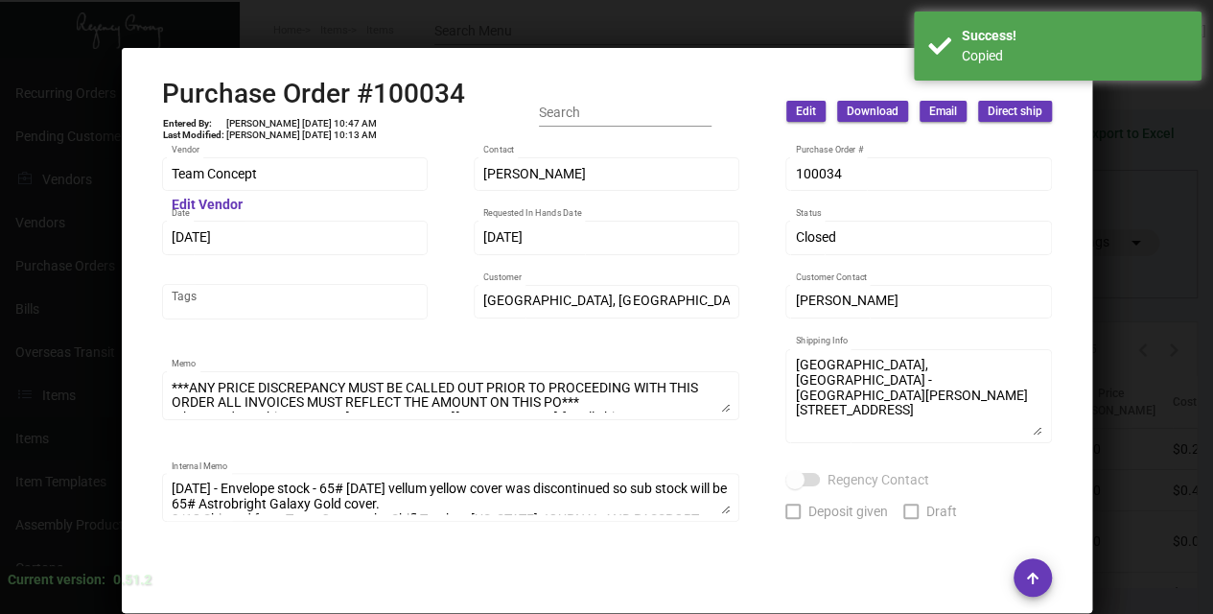
scroll to position [0, 0]
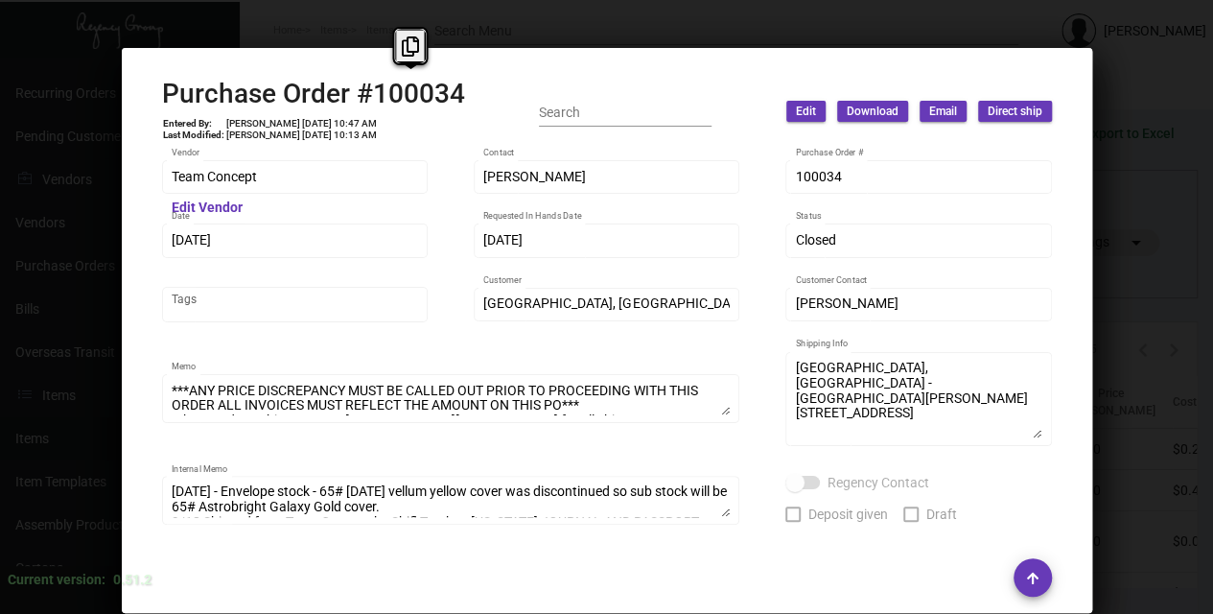
drag, startPoint x: 470, startPoint y: 84, endPoint x: 367, endPoint y: 101, distance: 103.9
click at [367, 101] on div "Purchase Order #100034 Entered By: [PERSON_NAME] [DATE] 10:47 AM Last Modified:…" at bounding box center [607, 112] width 890 height 68
click at [414, 37] on icon at bounding box center [410, 46] width 17 height 20
copy h2 "100034"
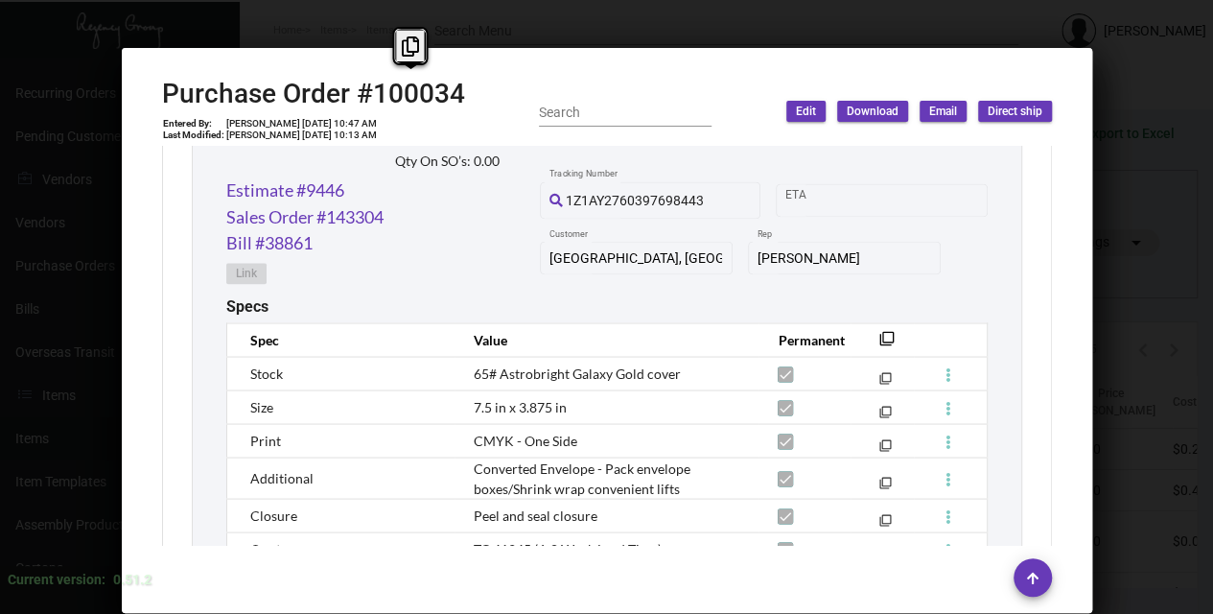
scroll to position [1726, 0]
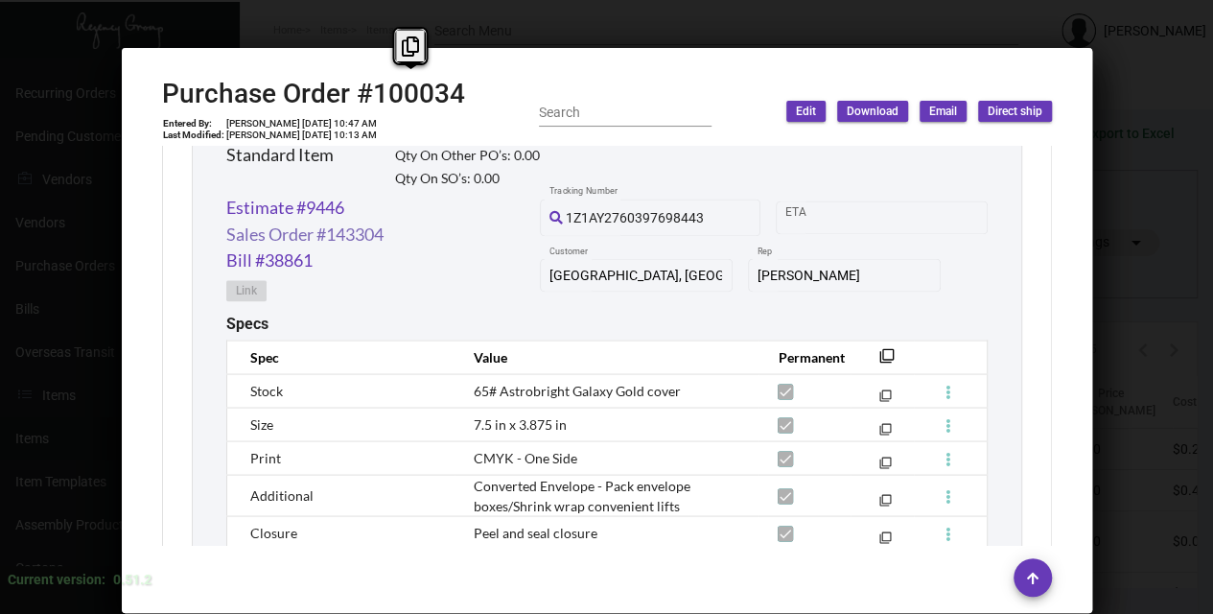
click at [327, 222] on link "Sales Order #143304" at bounding box center [304, 234] width 157 height 26
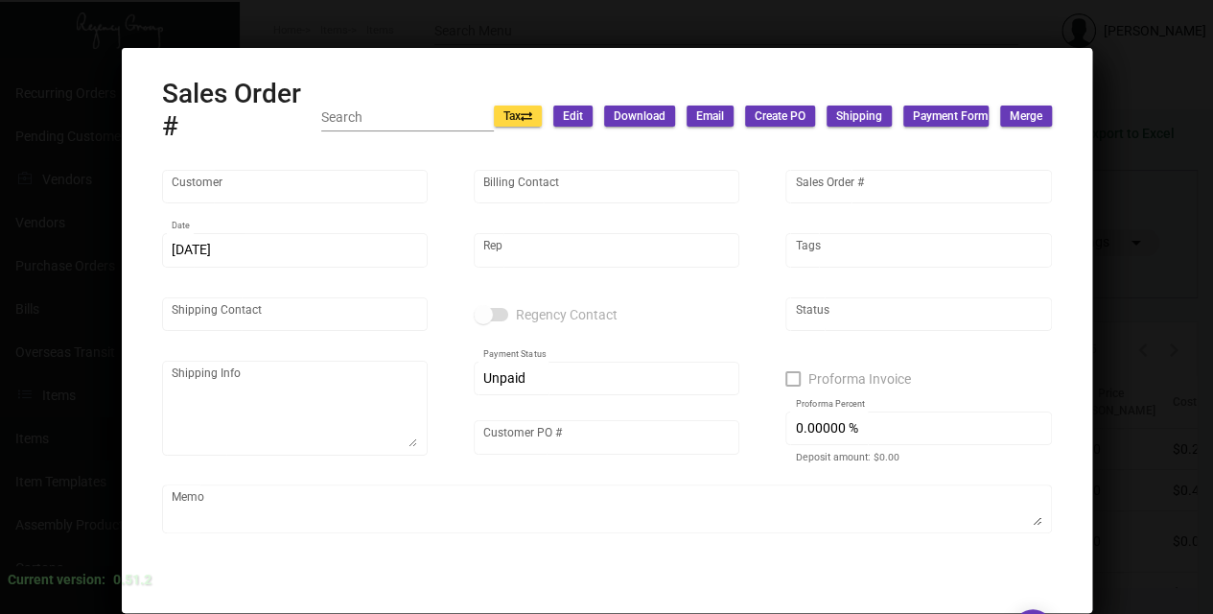
type input "[GEOGRAPHIC_DATA], [GEOGRAPHIC_DATA]"
type input "dba [GEOGRAPHIC_DATA], A [GEOGRAPHIC_DATA]"
type input "143304"
type input "[DATE]"
type input "[PERSON_NAME]"
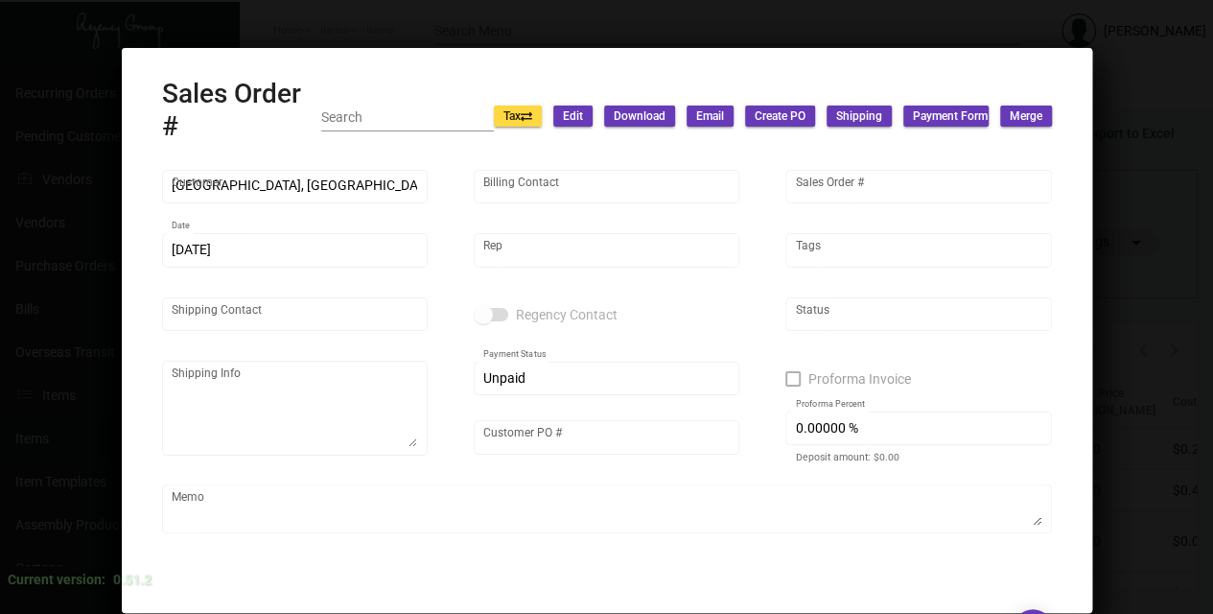
type input "[PERSON_NAME]"
type textarea "[GEOGRAPHIC_DATA], [GEOGRAPHIC_DATA] - [GEOGRAPHIC_DATA][PERSON_NAME] [STREET_A…"
type input "[MEDICAL_DATA][PERSON_NAME] Opening-Rooms-Explorers"
checkbox input "true"
type input "50.00000 %"
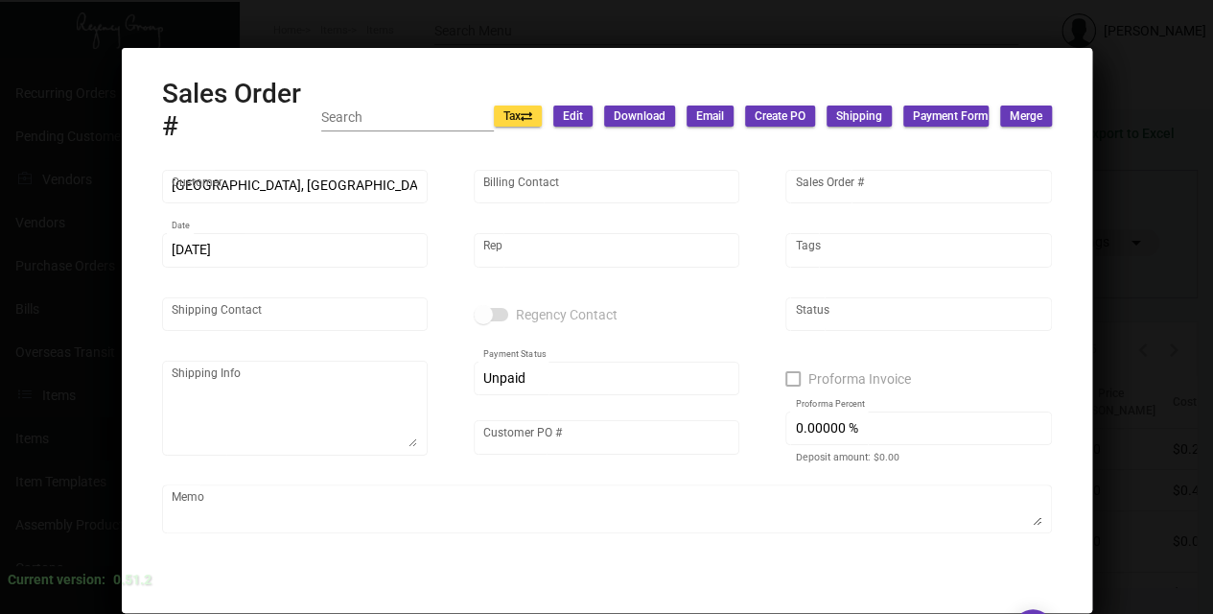
type textarea "50% deposit"
type textarea "Shipped from Team Concept by UPS Ground TK#1Z1AY2760396119598 Cost $445.60 for …"
type input "United States Dollar $"
type input "10.50000 %"
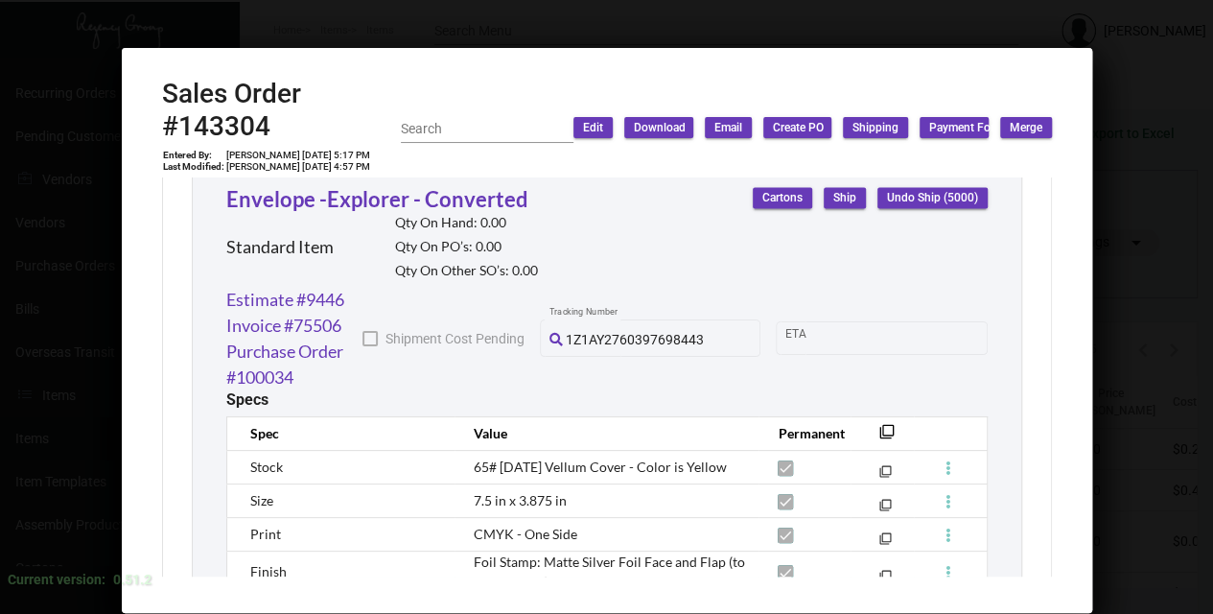
scroll to position [2023, 0]
